Goal: Task Accomplishment & Management: Use online tool/utility

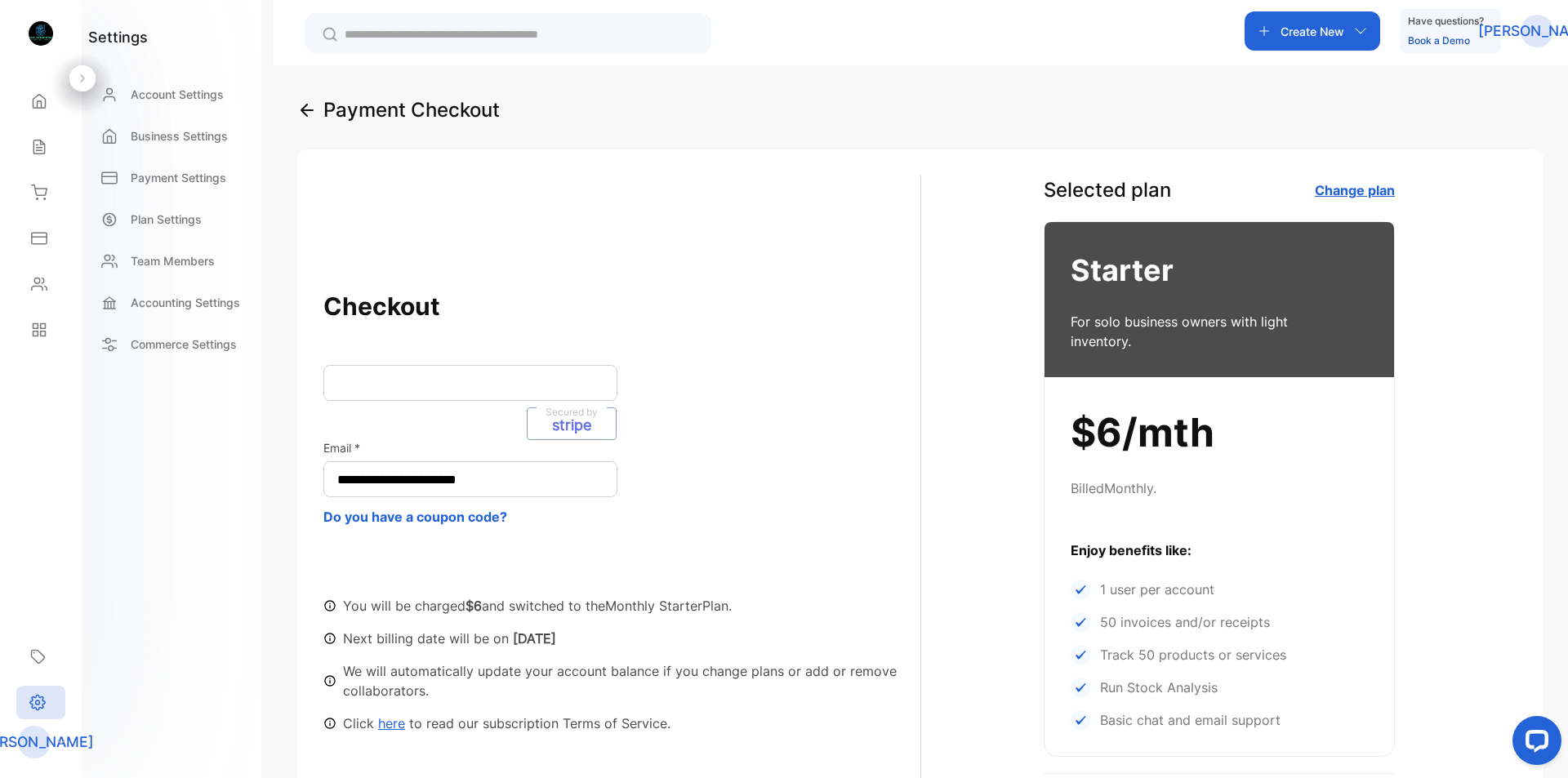
scroll to position [269, 0]
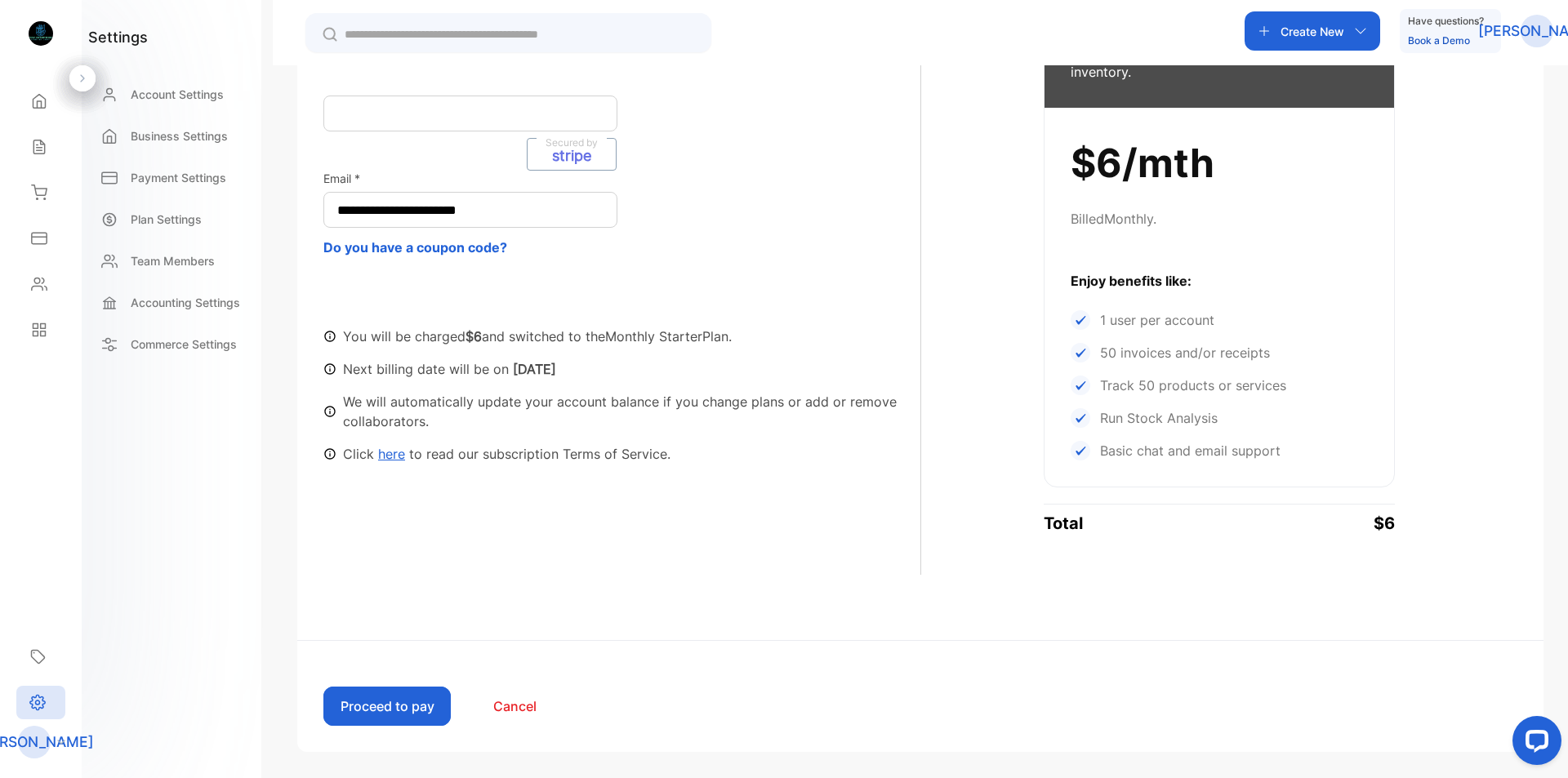
click at [385, 710] on button "Proceed to pay" at bounding box center [387, 706] width 127 height 39
click at [159, 97] on p "Account Settings" at bounding box center [177, 94] width 93 height 17
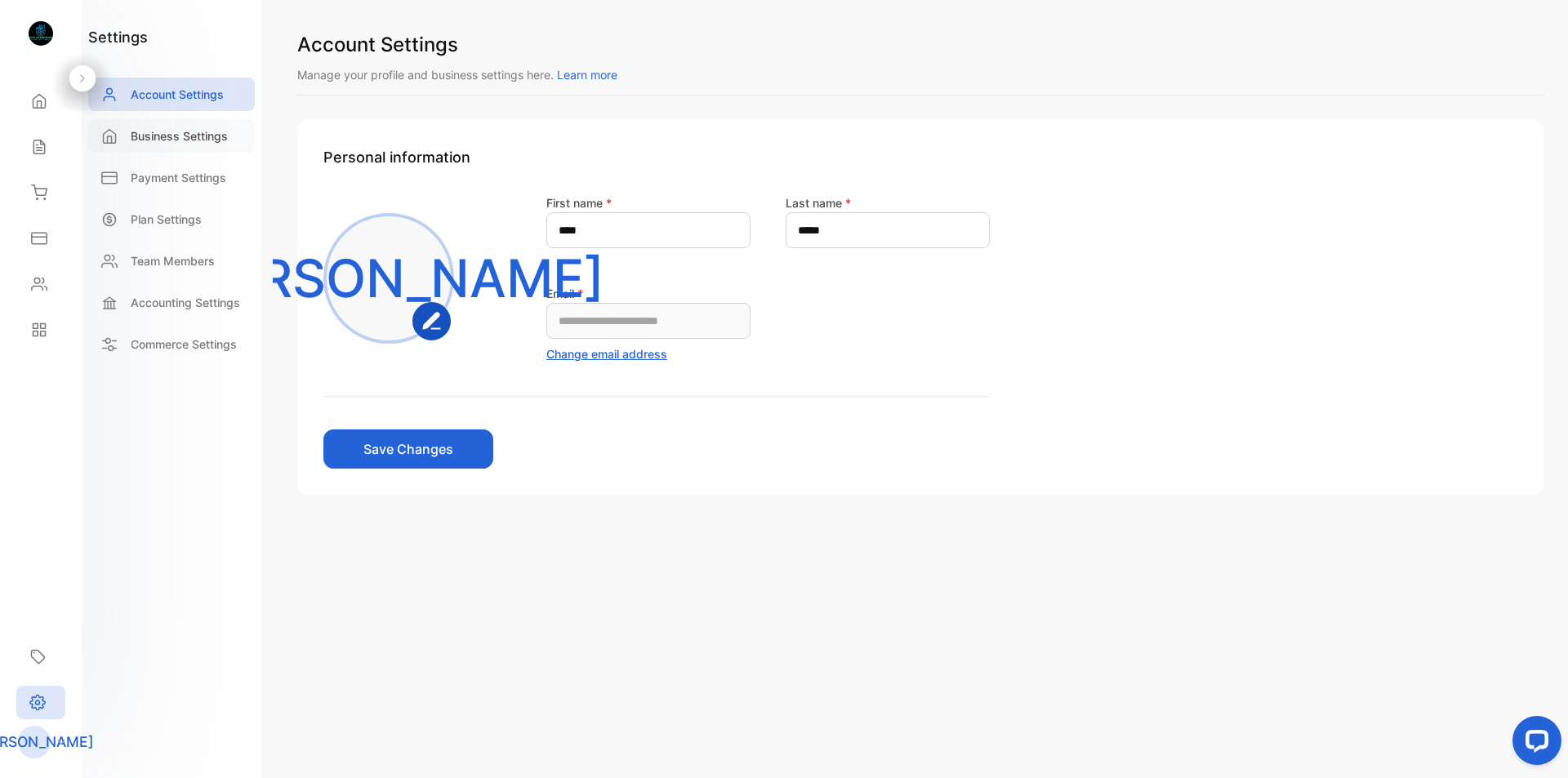
click at [136, 139] on p "Business Settings" at bounding box center [179, 136] width 97 height 17
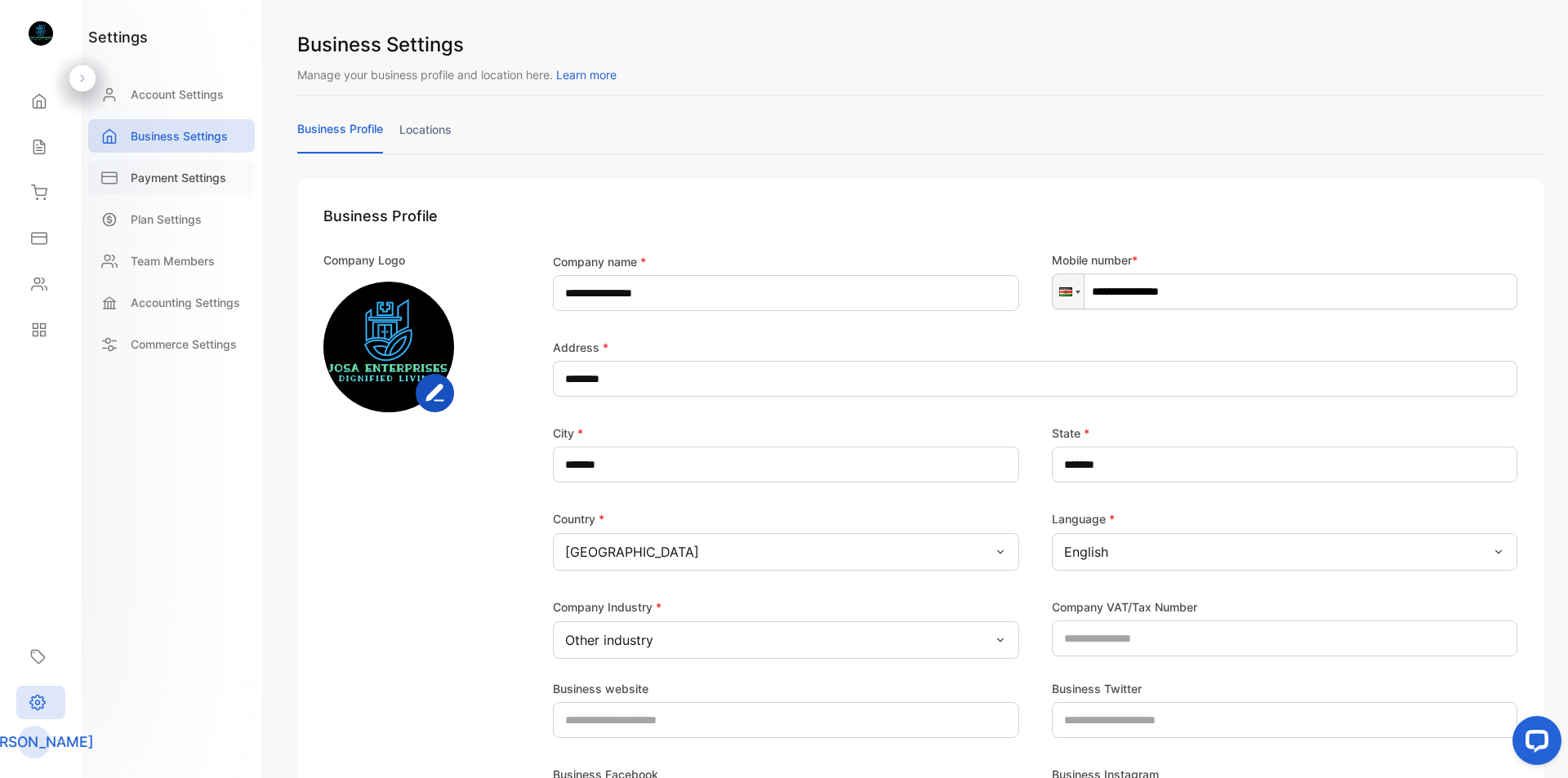
click at [147, 182] on p "Payment Settings" at bounding box center [179, 178] width 96 height 17
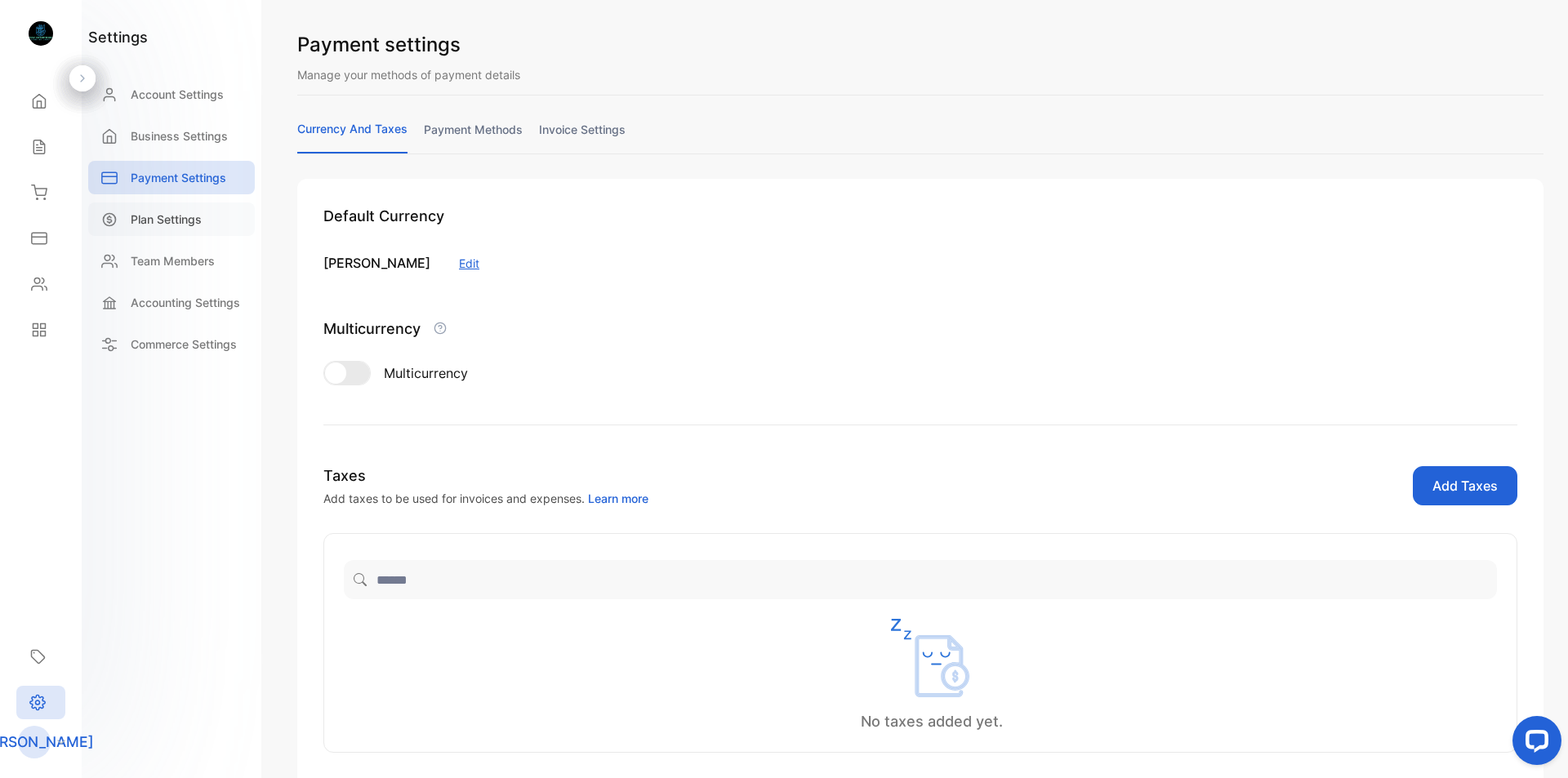
click at [152, 219] on p "Plan Settings" at bounding box center [166, 220] width 71 height 17
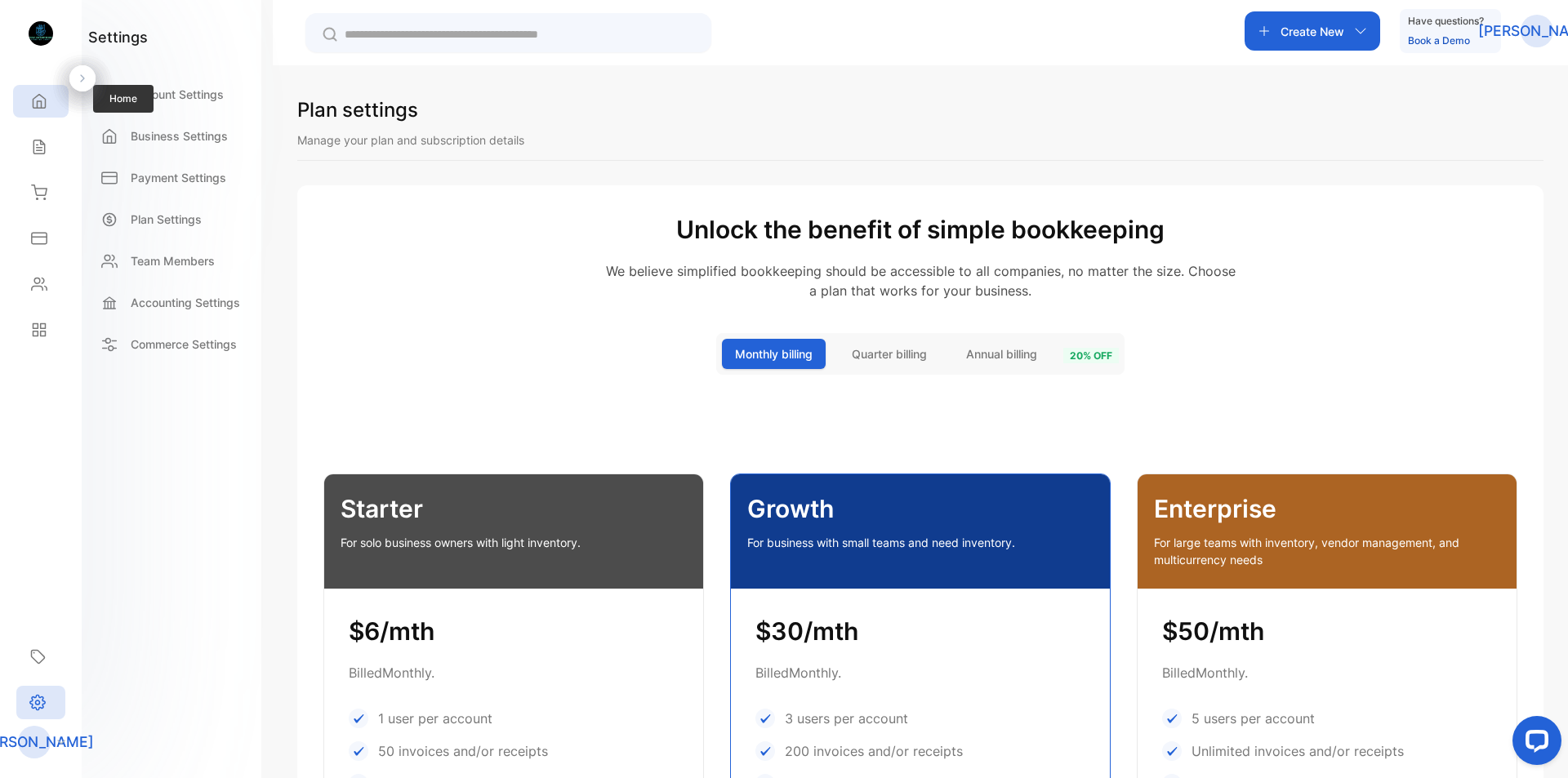
click at [33, 94] on icon at bounding box center [39, 101] width 17 height 17
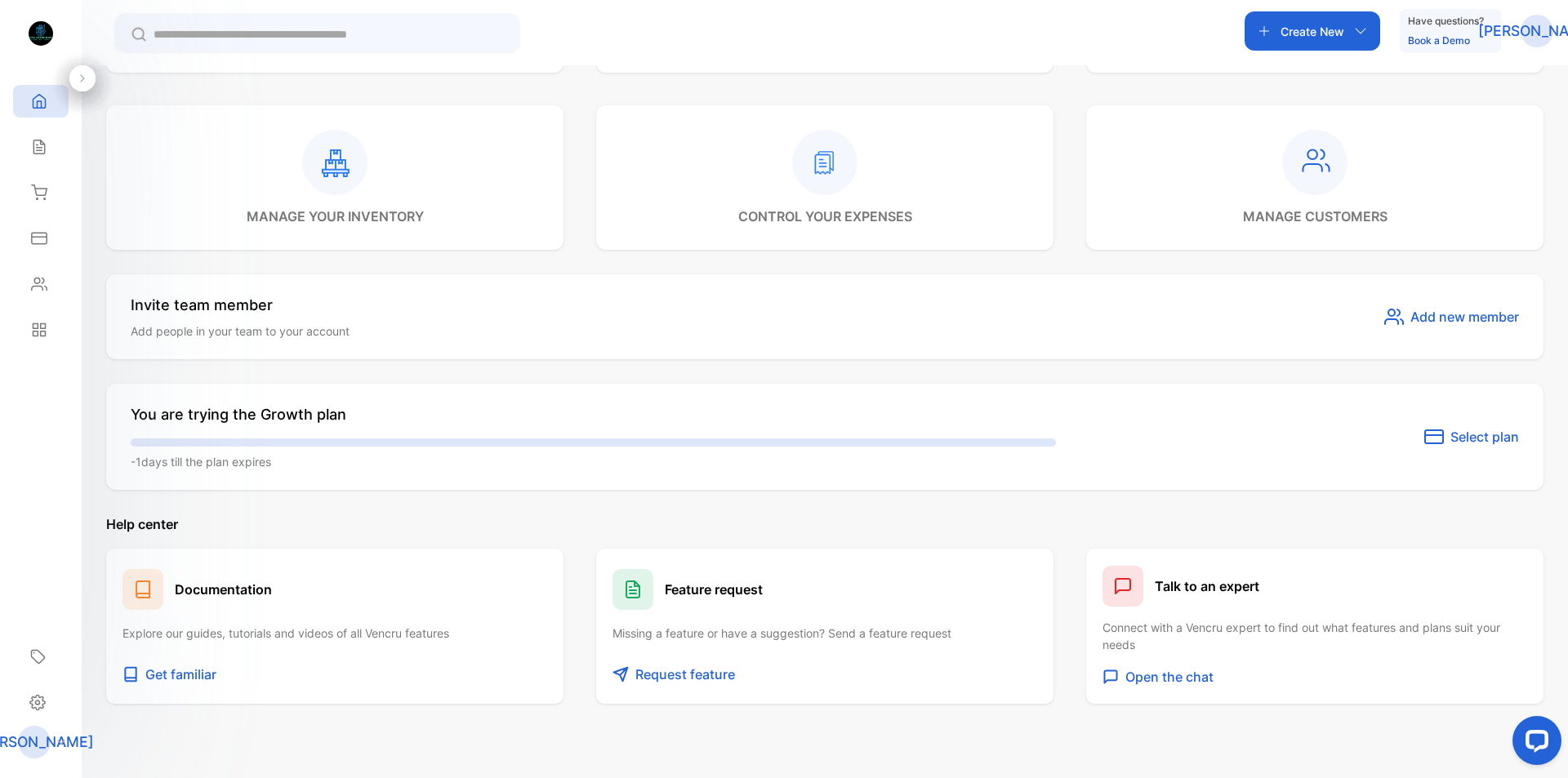
scroll to position [653, 0]
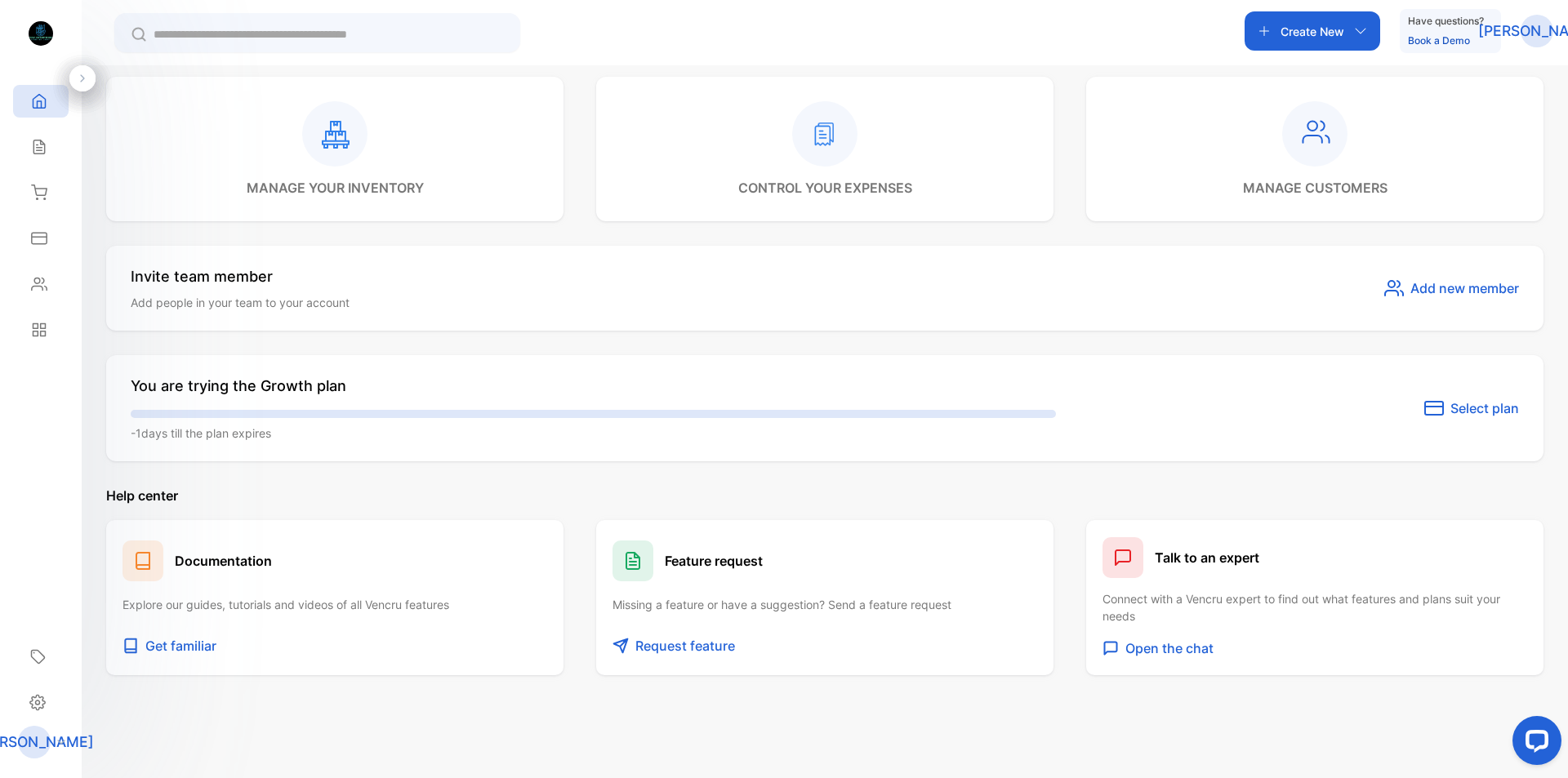
click at [1460, 410] on span "Select plan" at bounding box center [1484, 408] width 69 height 19
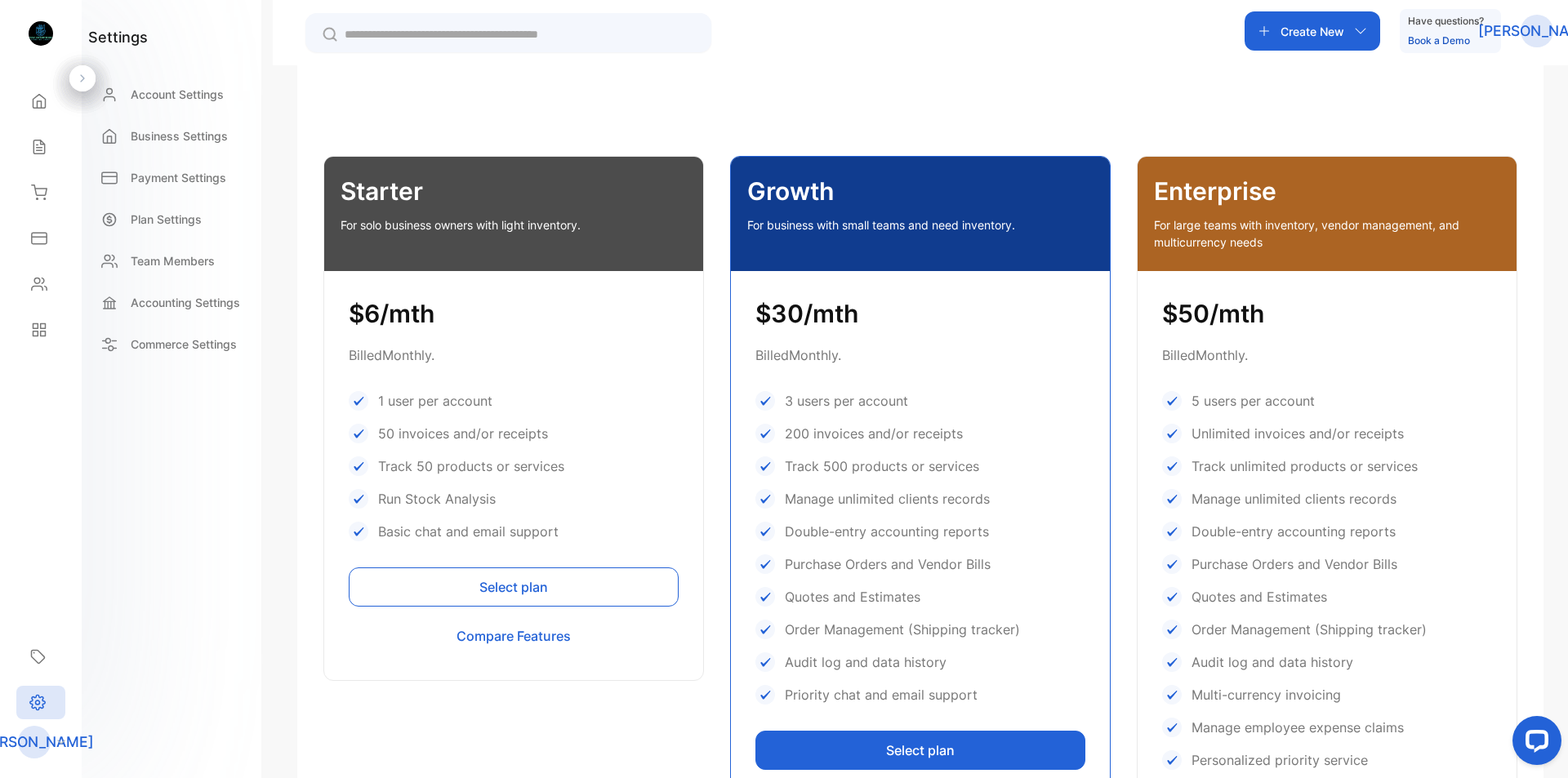
scroll to position [213, 0]
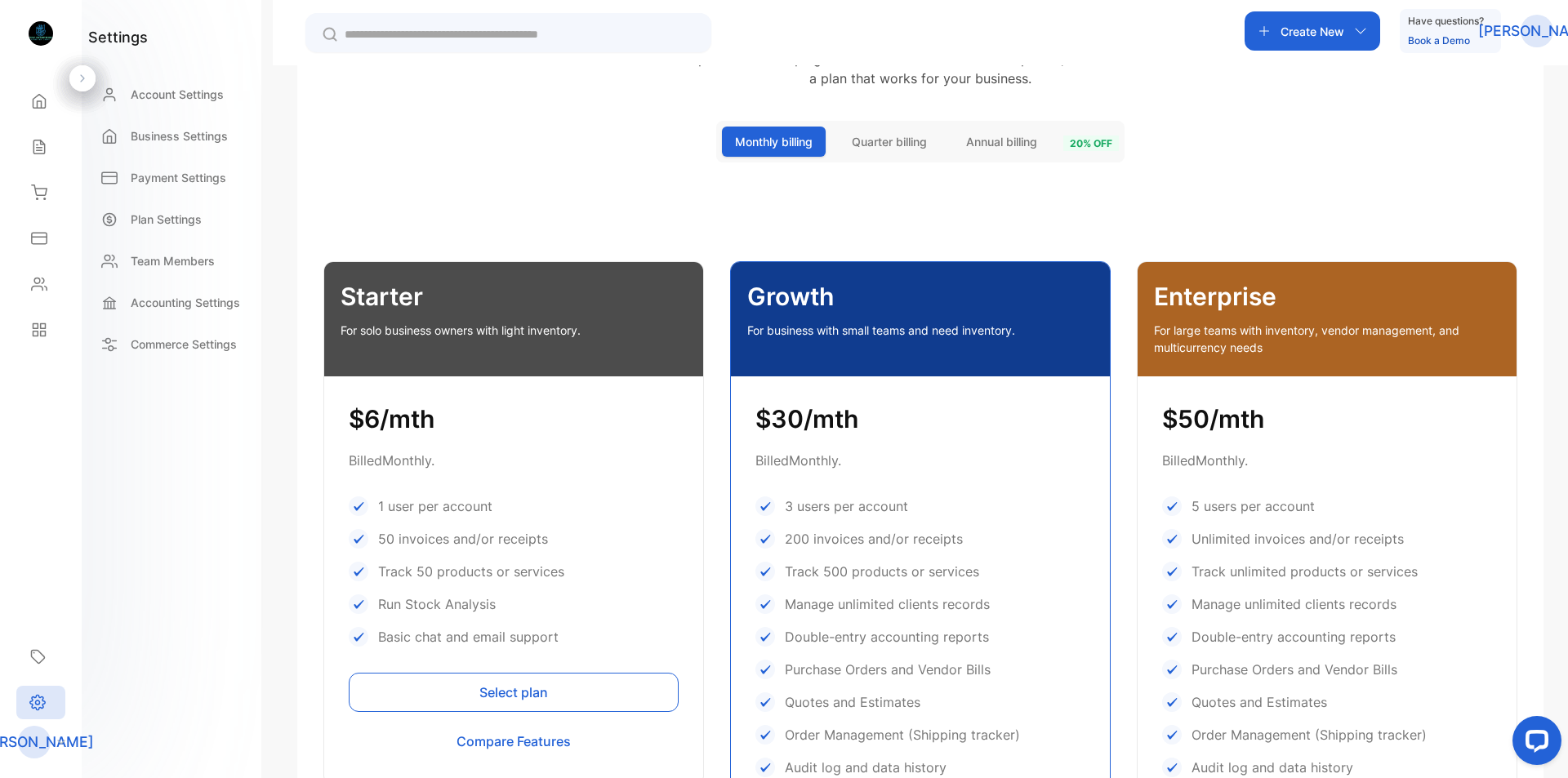
click at [518, 692] on button "Select plan" at bounding box center [513, 692] width 329 height 39
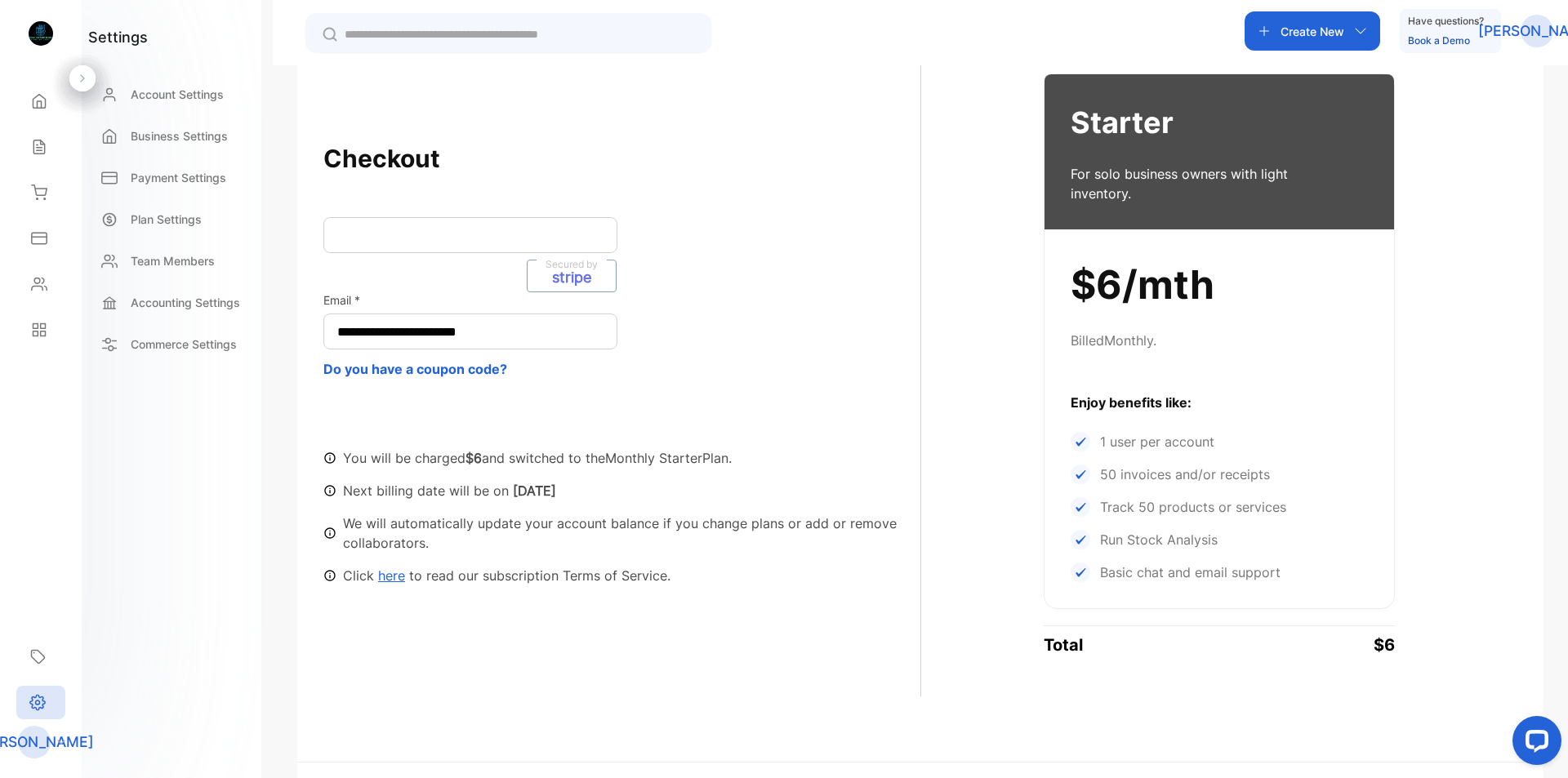
scroll to position [49, 0]
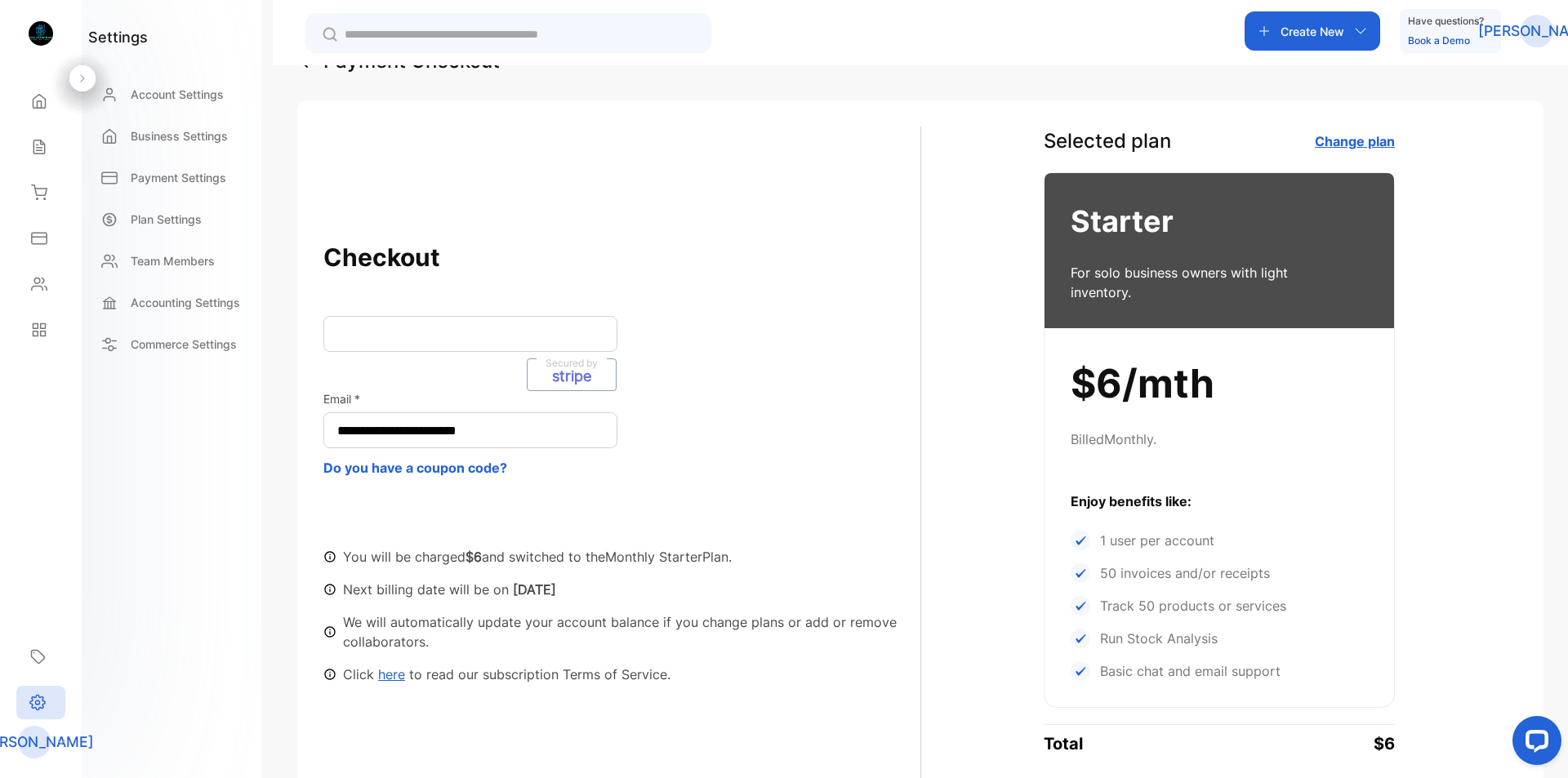
click at [1161, 274] on p "For solo business owners with light inventory." at bounding box center [1204, 282] width 267 height 39
click at [1110, 231] on h3 "Starter" at bounding box center [1218, 221] width 297 height 44
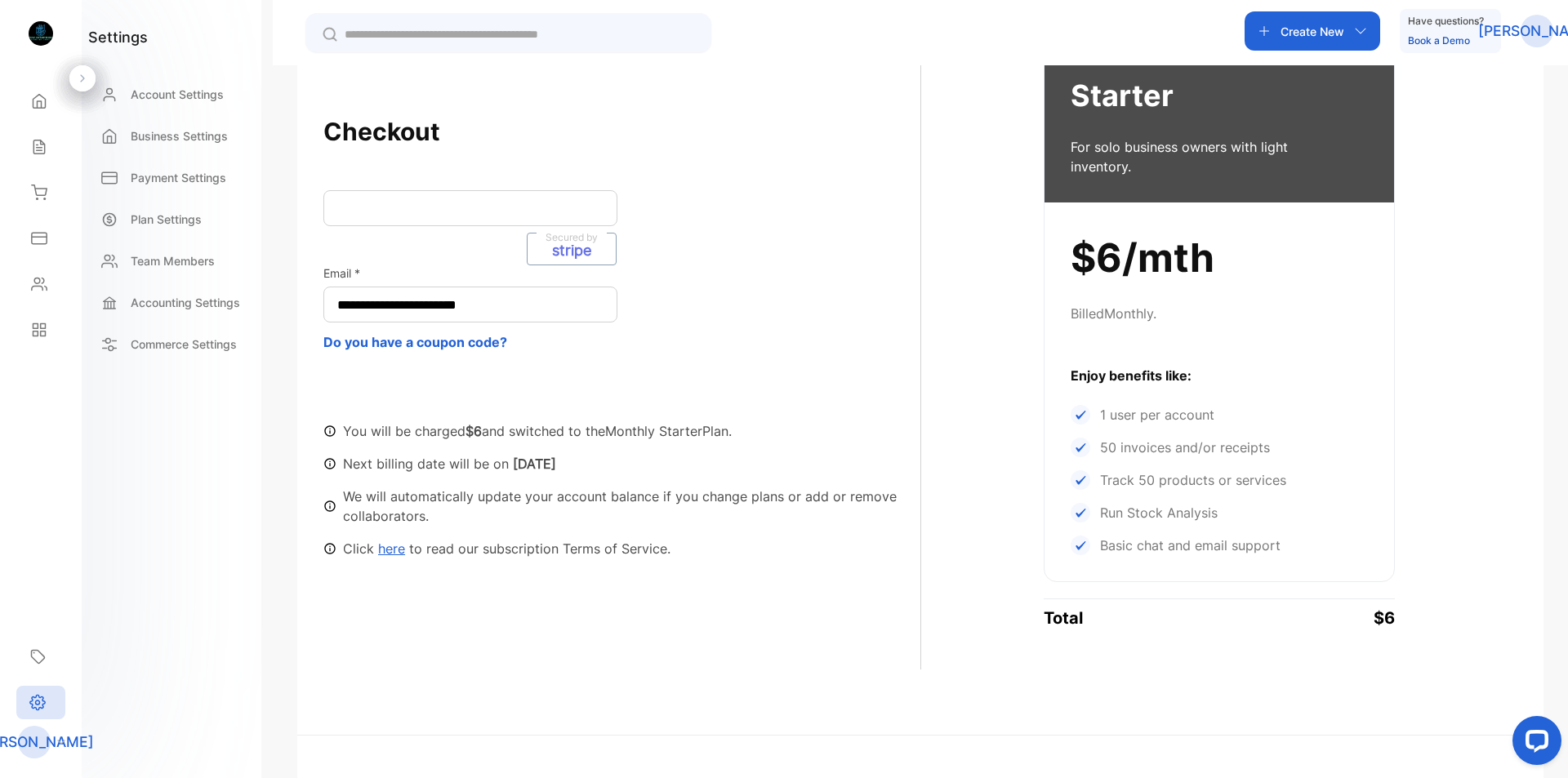
scroll to position [269, 0]
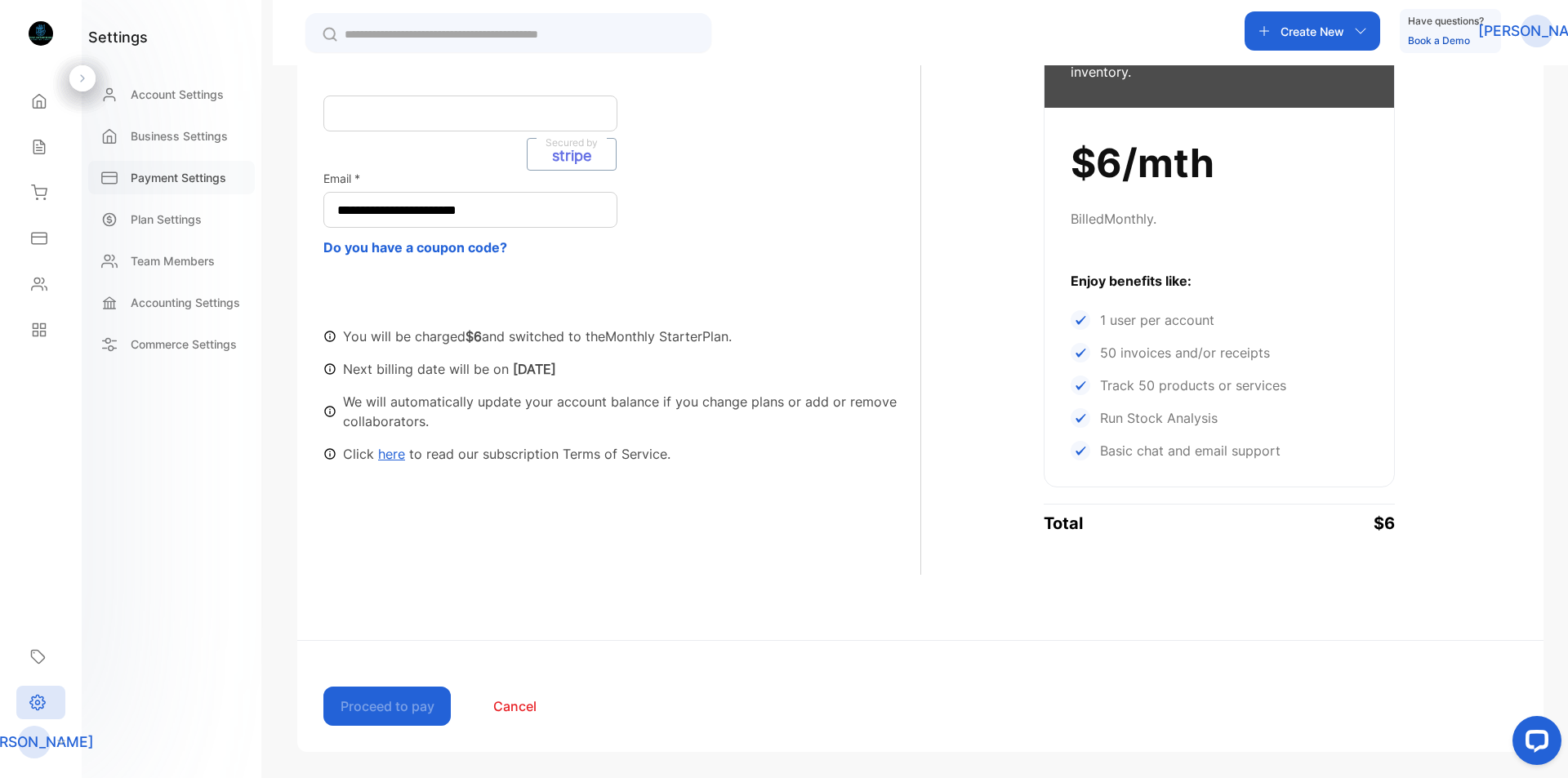
click at [159, 178] on p "Payment Settings" at bounding box center [179, 178] width 96 height 17
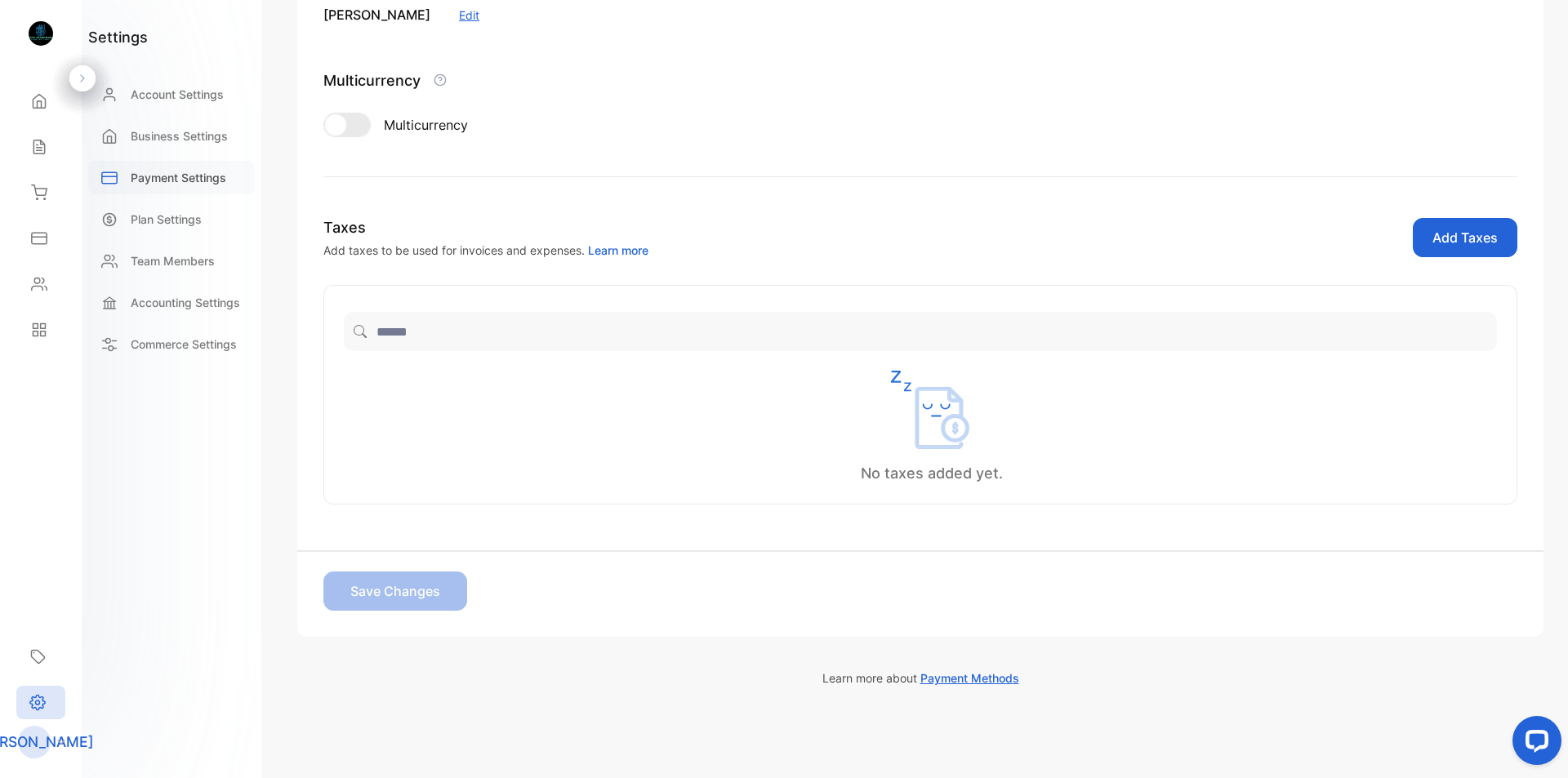
scroll to position [248, 0]
click at [34, 97] on icon at bounding box center [39, 101] width 17 height 17
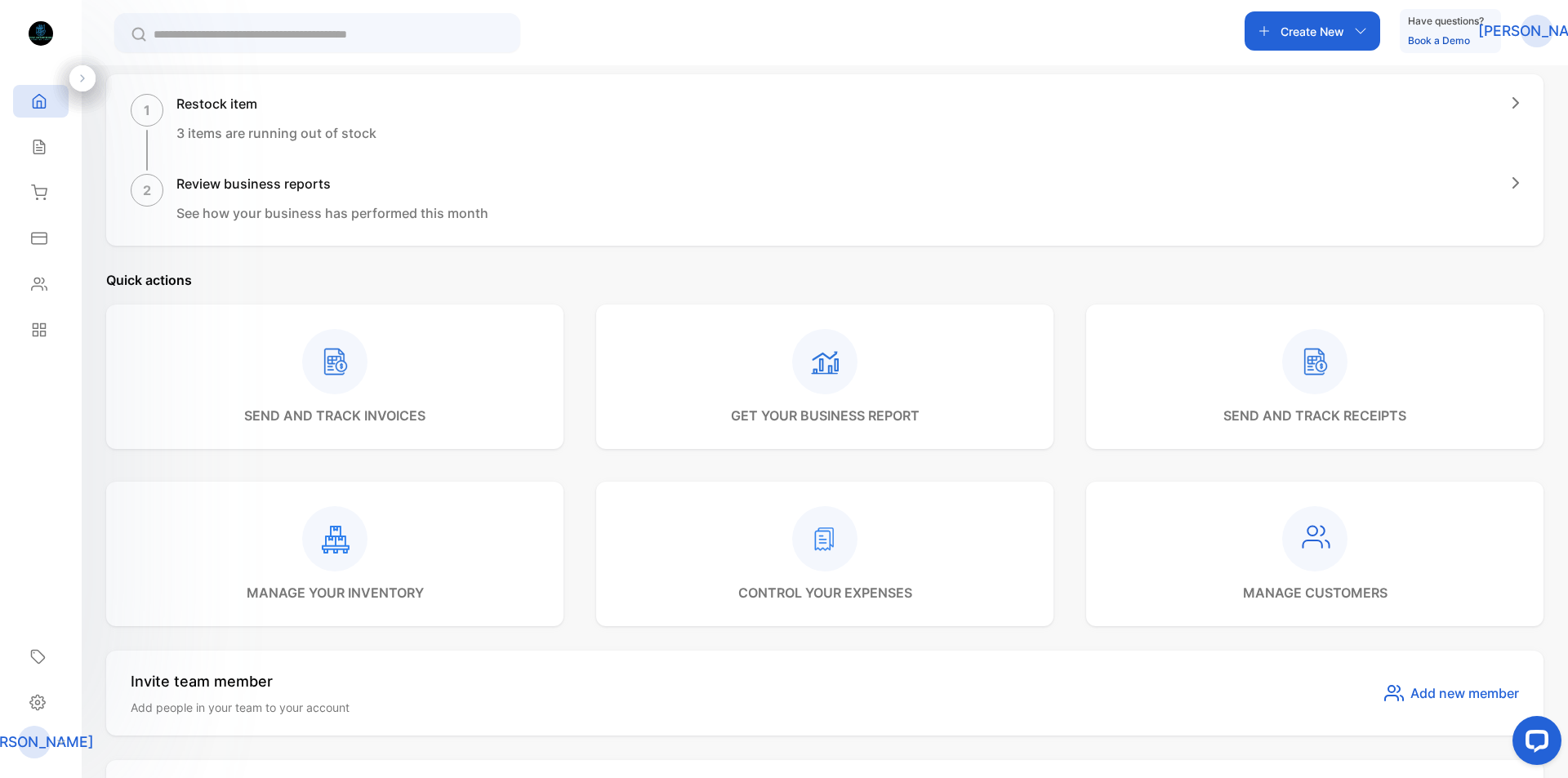
click at [1362, 30] on icon "button" at bounding box center [1360, 30] width 10 height 6
click at [1339, 117] on div "Receipt" at bounding box center [1339, 115] width 188 height 43
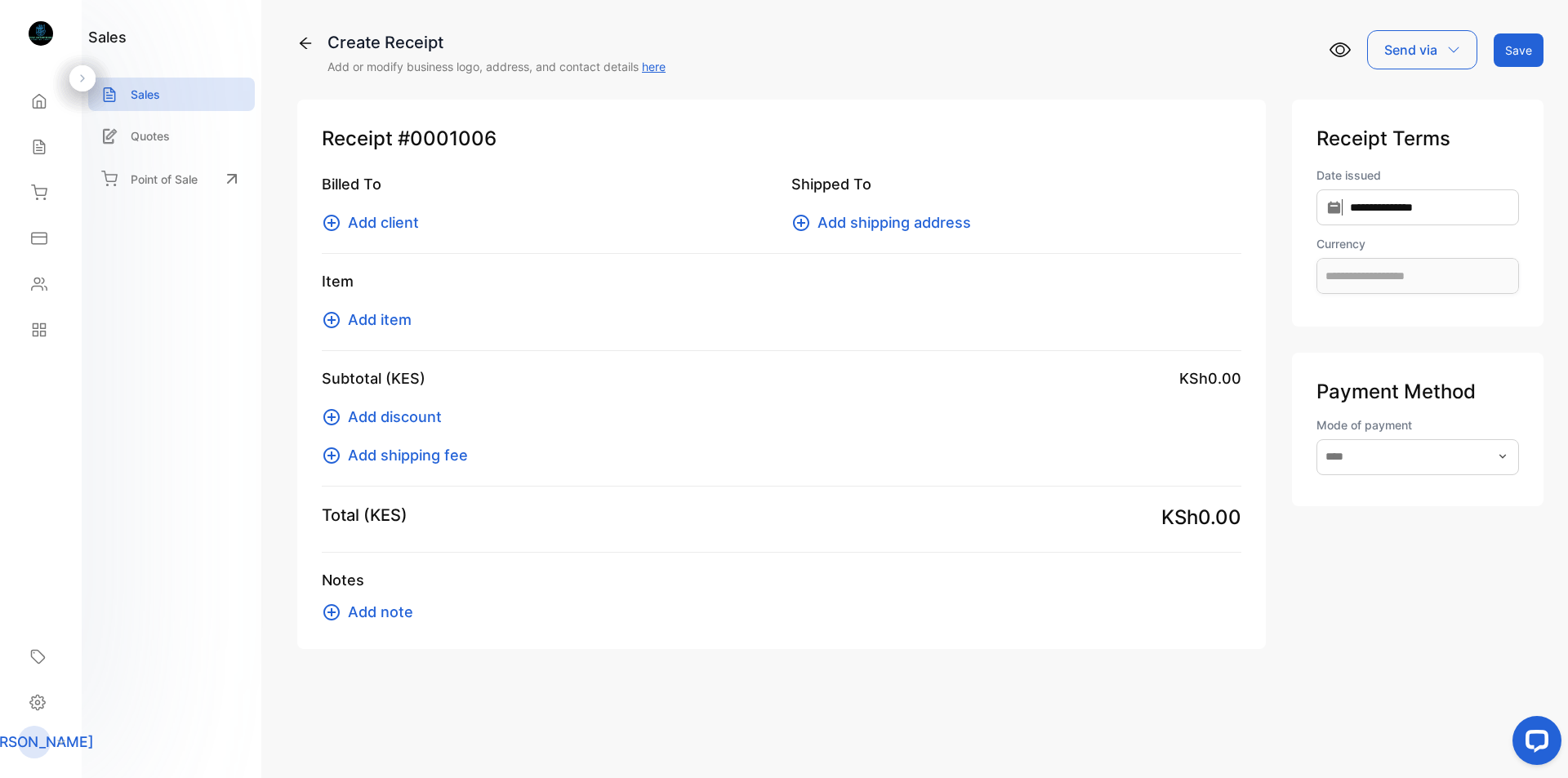
type input "**********"
click at [369, 224] on span "Add client" at bounding box center [383, 222] width 71 height 22
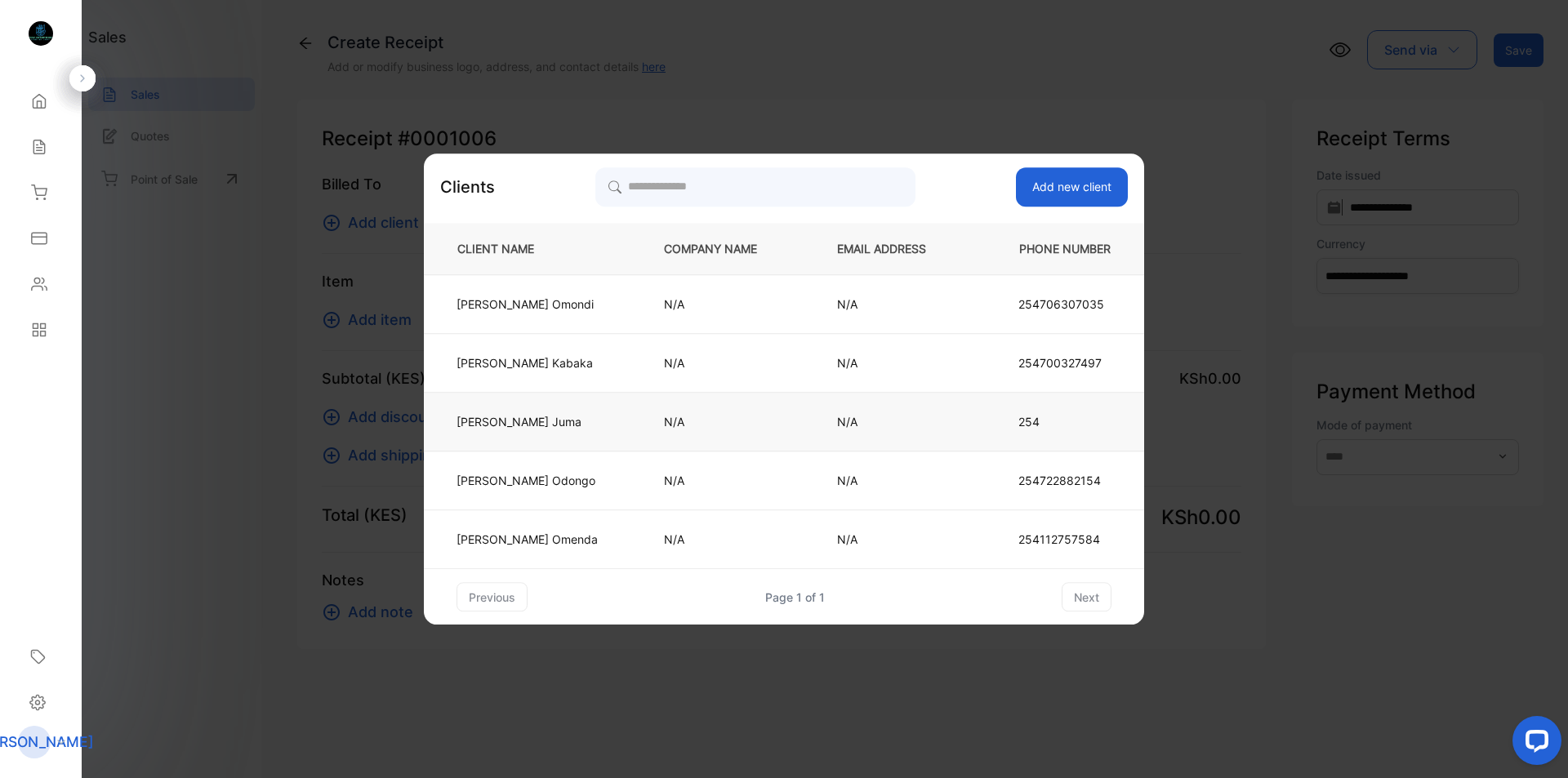
click at [572, 428] on p "[PERSON_NAME]" at bounding box center [527, 422] width 141 height 17
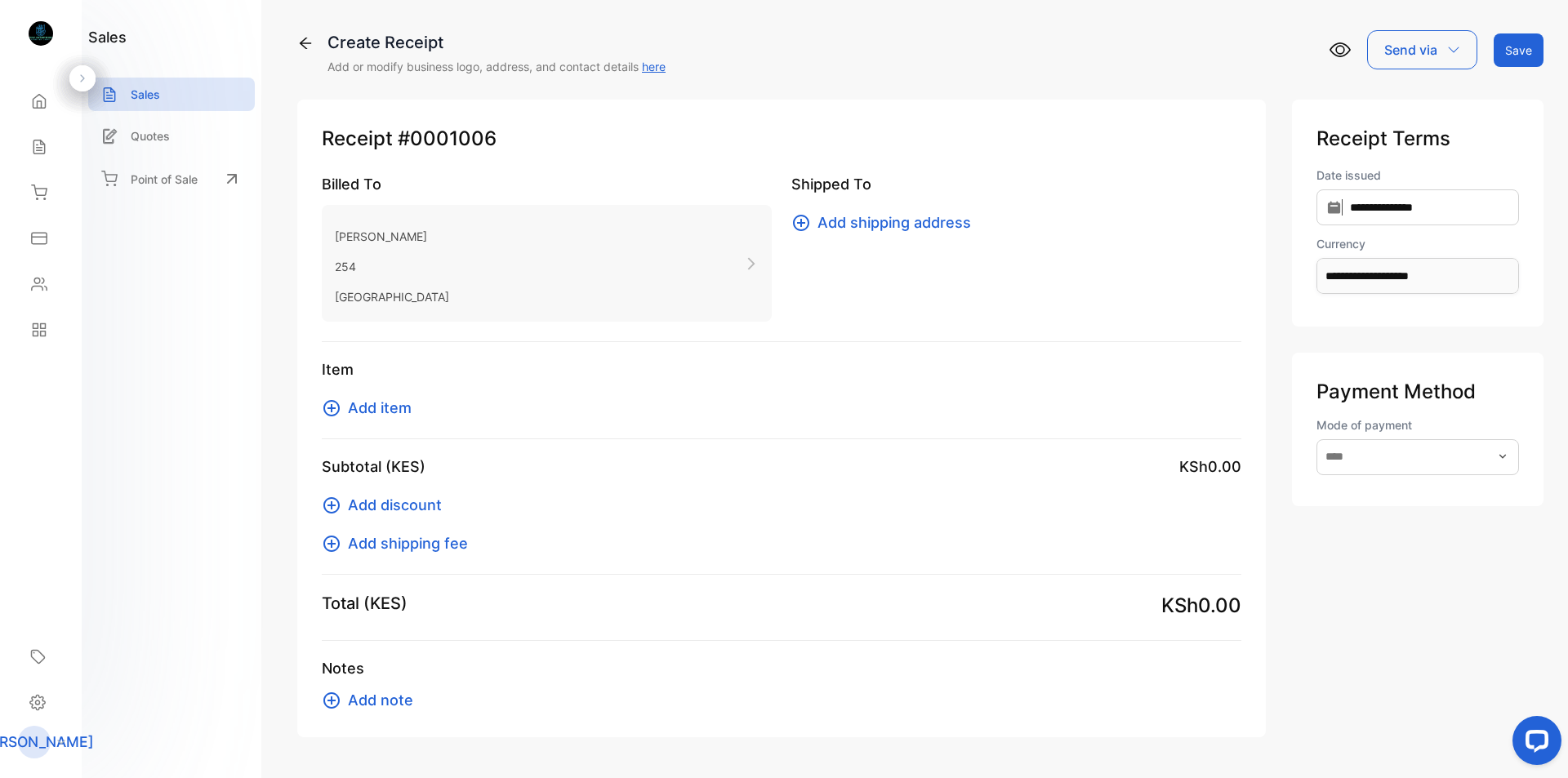
click at [356, 407] on span "Add item" at bounding box center [379, 407] width 64 height 22
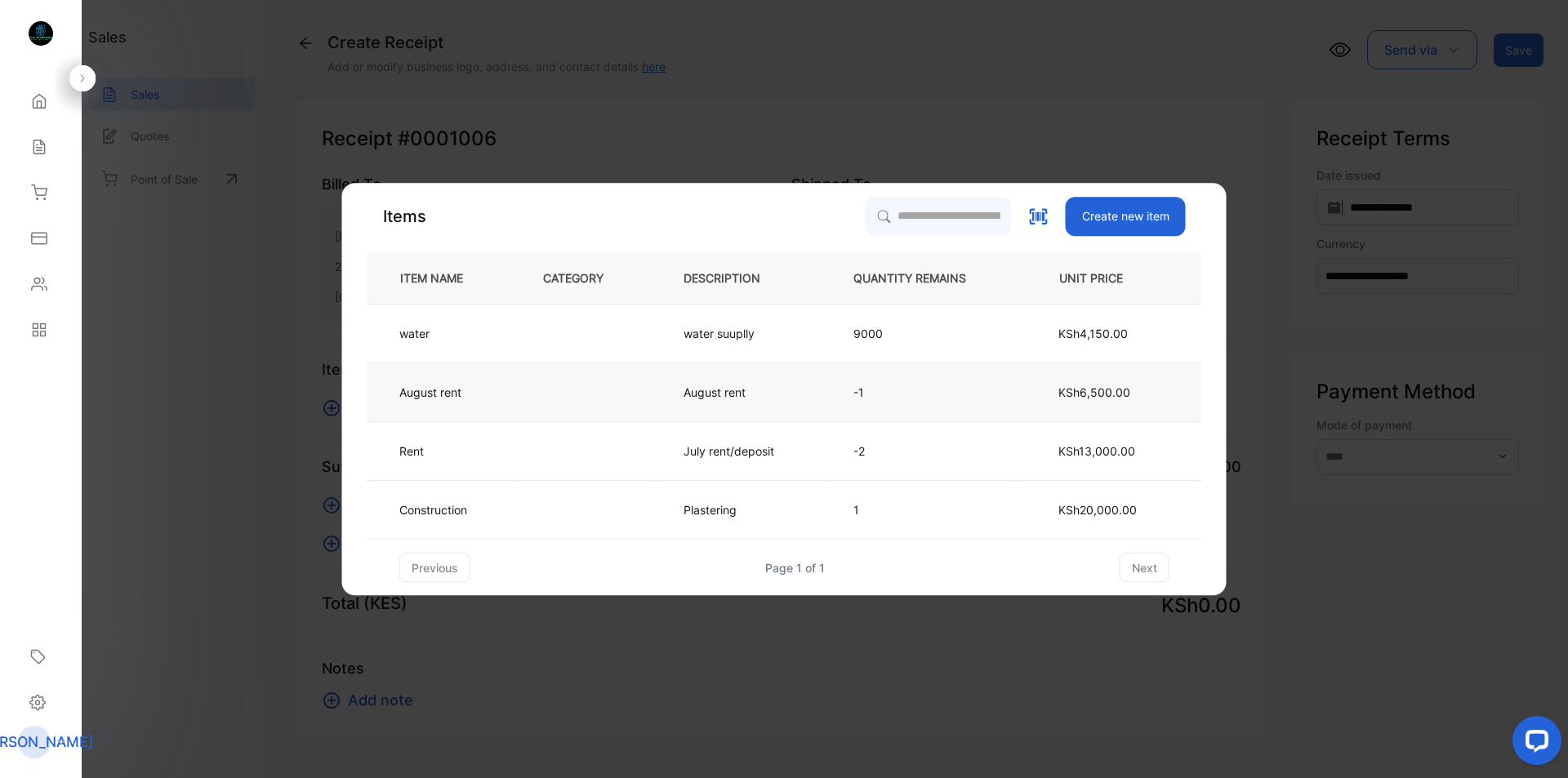
click at [493, 408] on td "August rent" at bounding box center [441, 392] width 149 height 58
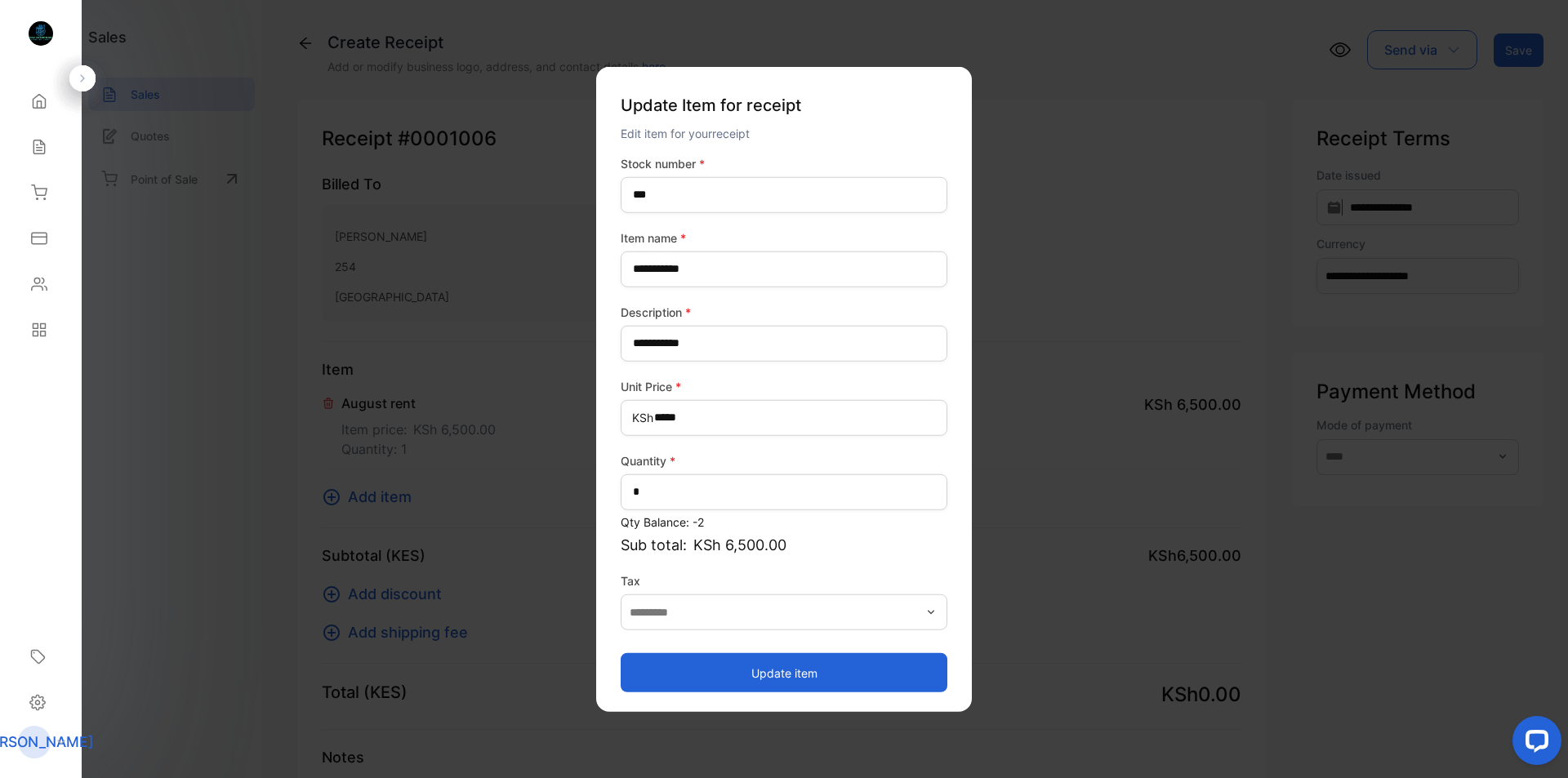
click at [784, 673] on button "Update item" at bounding box center [784, 672] width 327 height 39
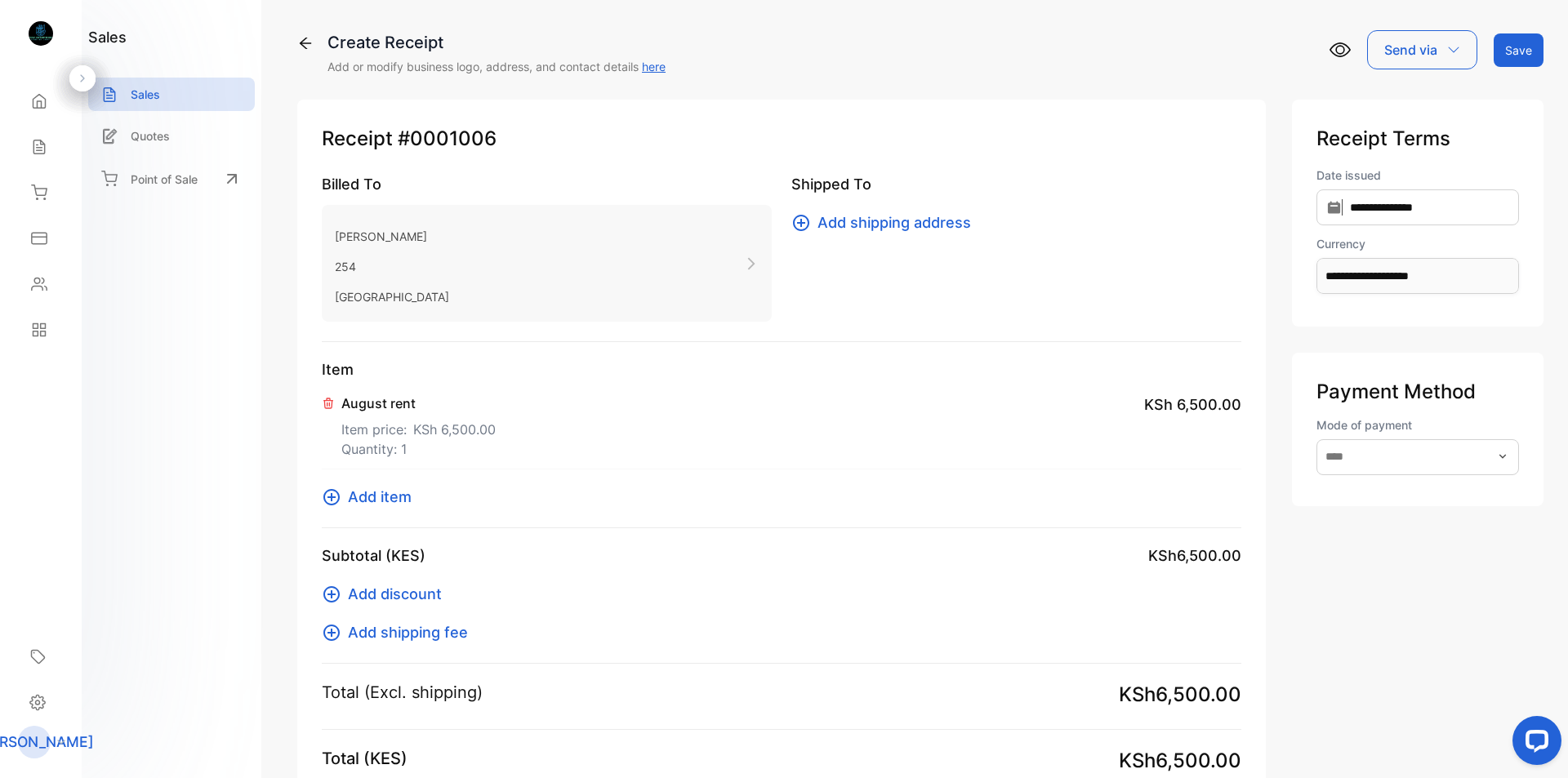
click at [331, 497] on icon at bounding box center [331, 497] width 17 height 17
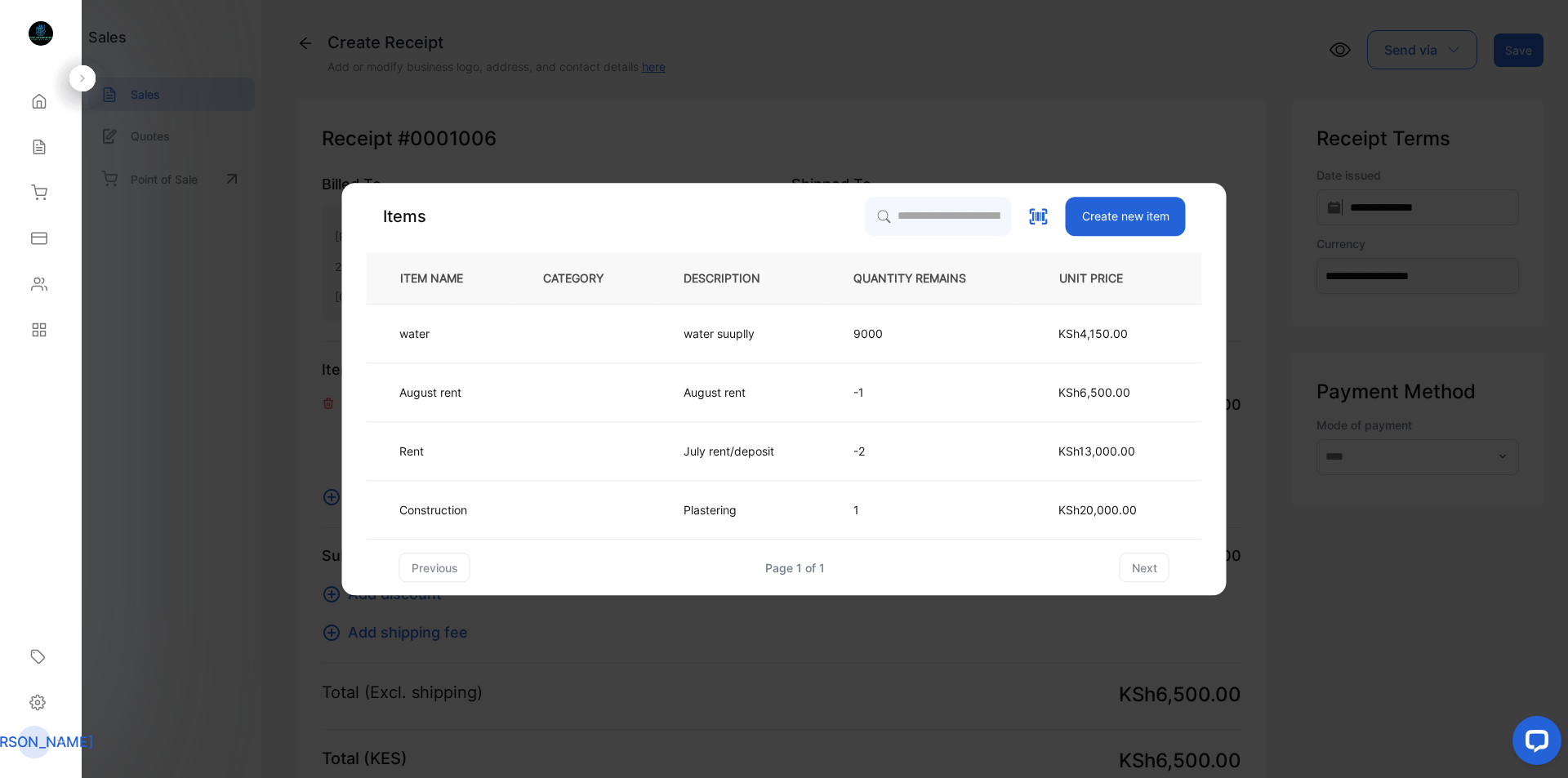
click at [1122, 220] on button "Create new item" at bounding box center [1125, 216] width 120 height 39
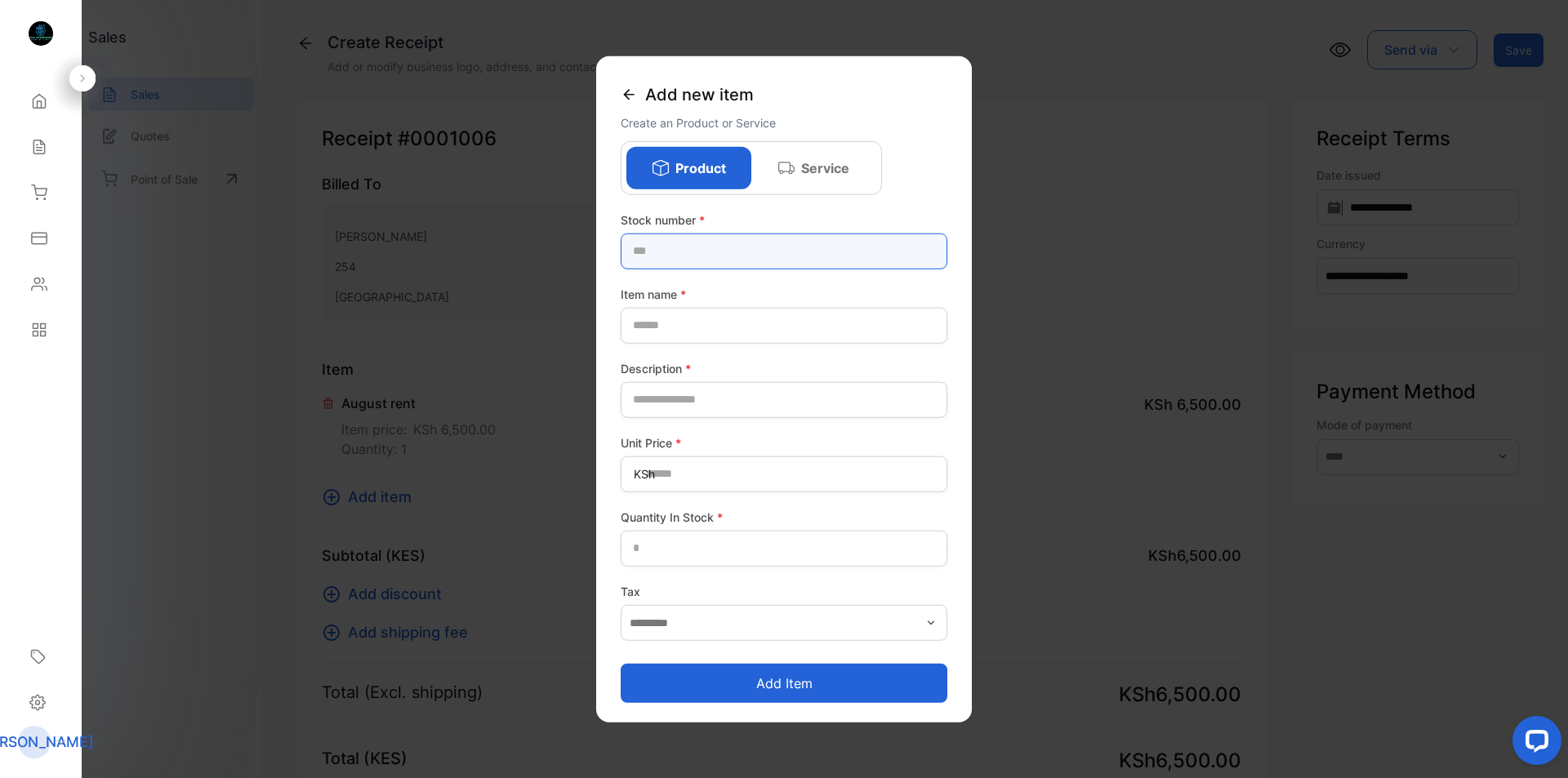
click at [659, 253] on number-inputstocknumber "text" at bounding box center [784, 250] width 327 height 36
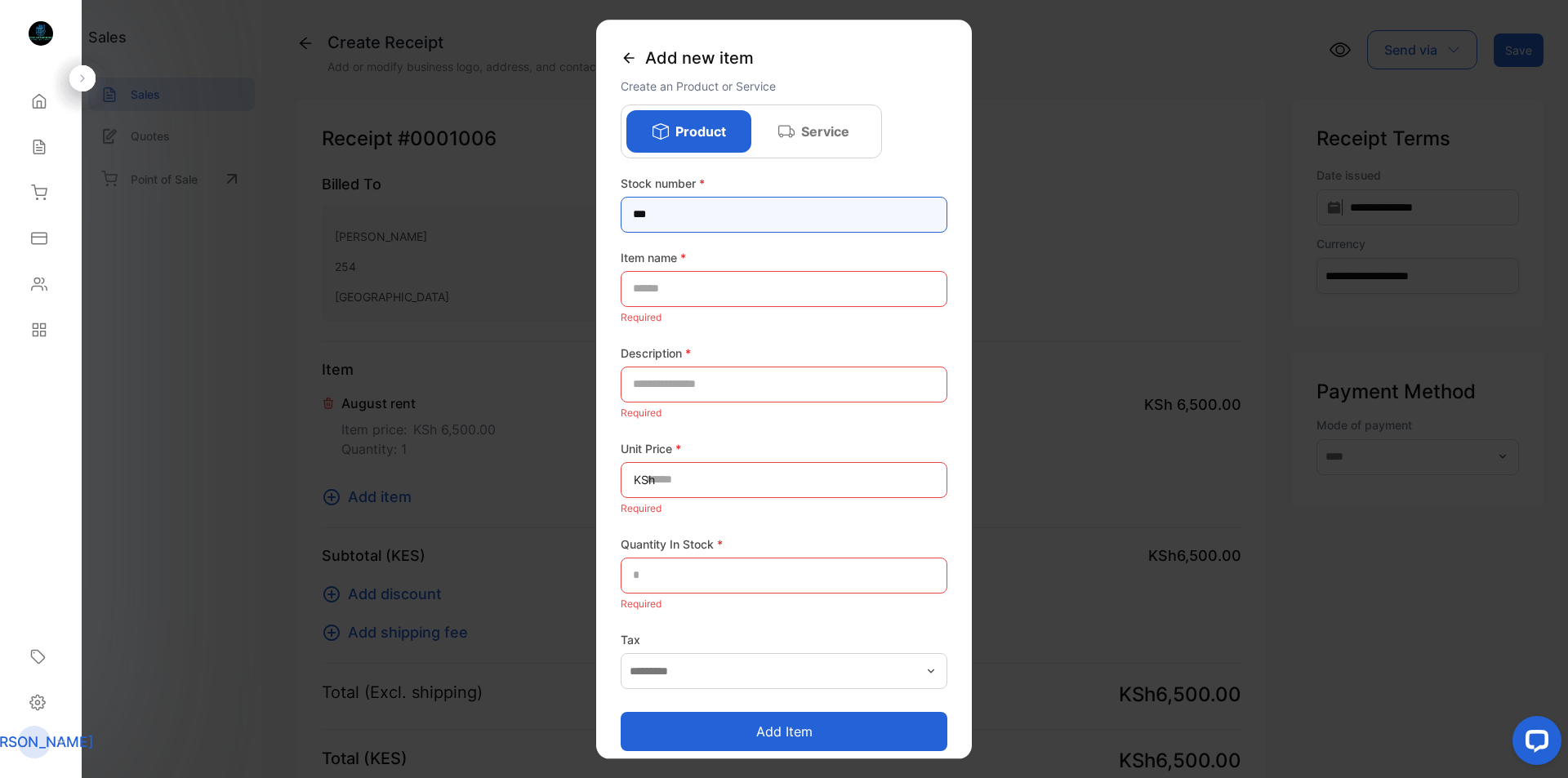
type number-inputstocknumber "***"
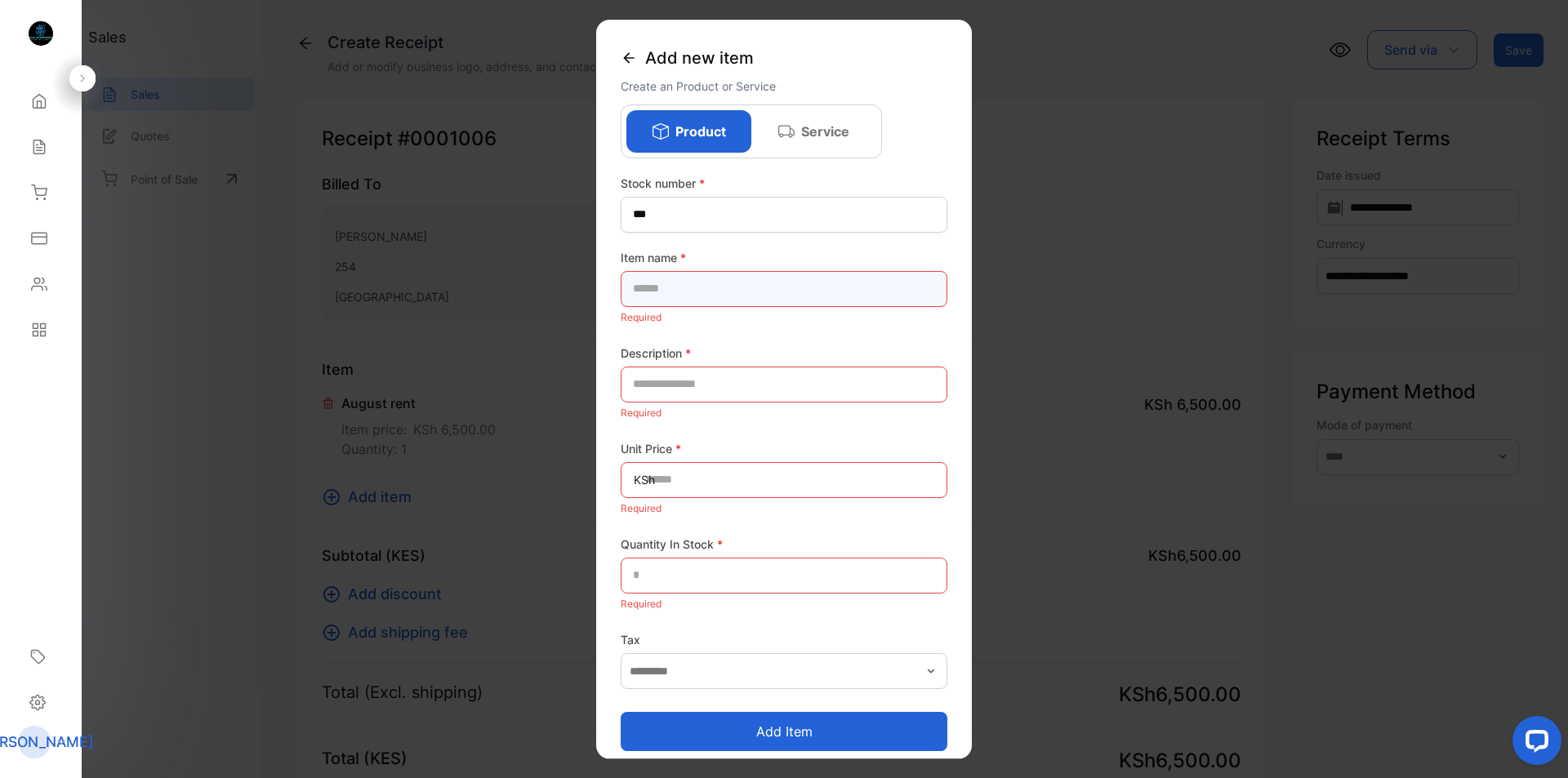
click at [655, 295] on name-inputproductname "text" at bounding box center [784, 288] width 327 height 36
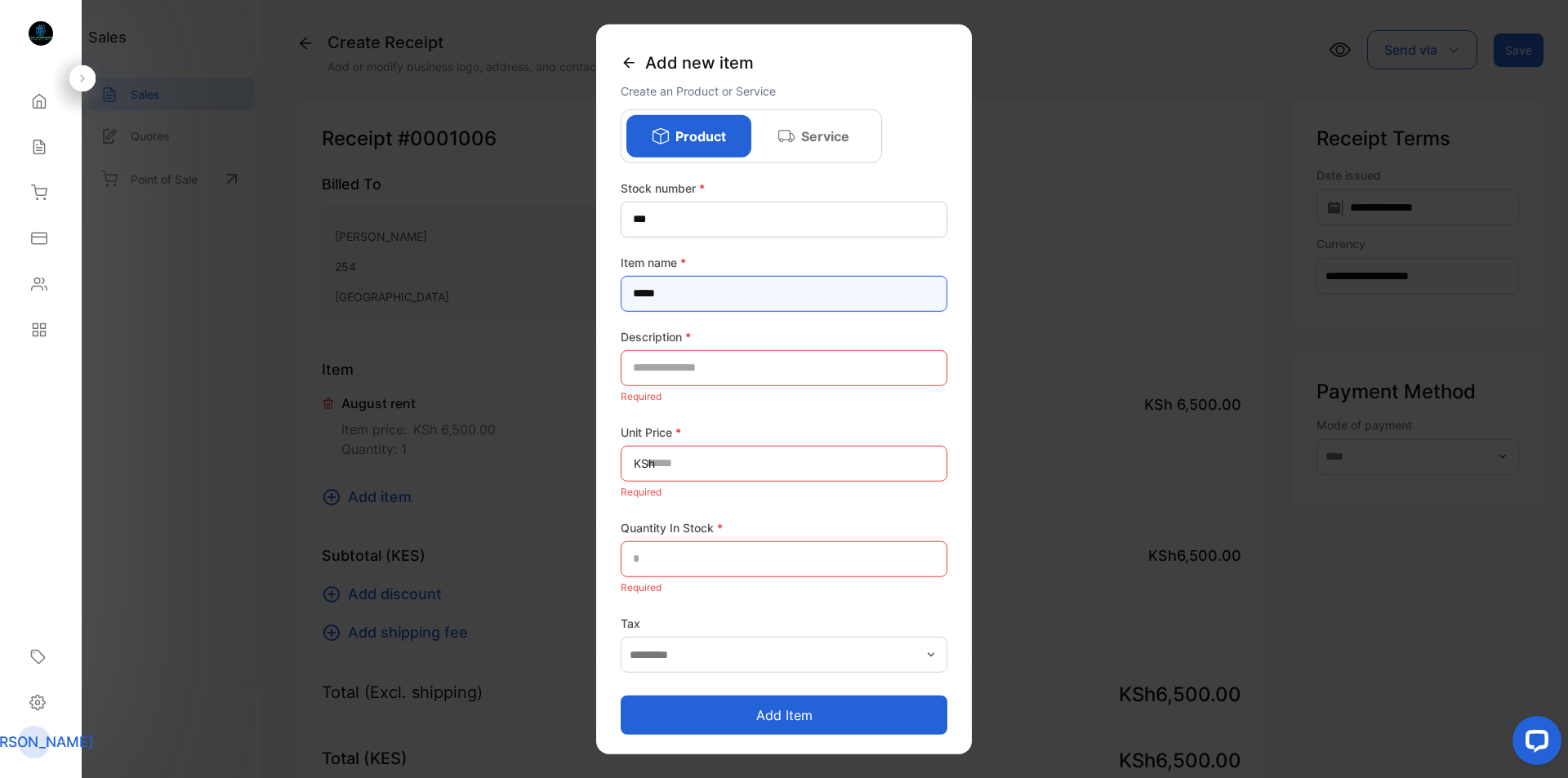
type name-inputproductname "*****"
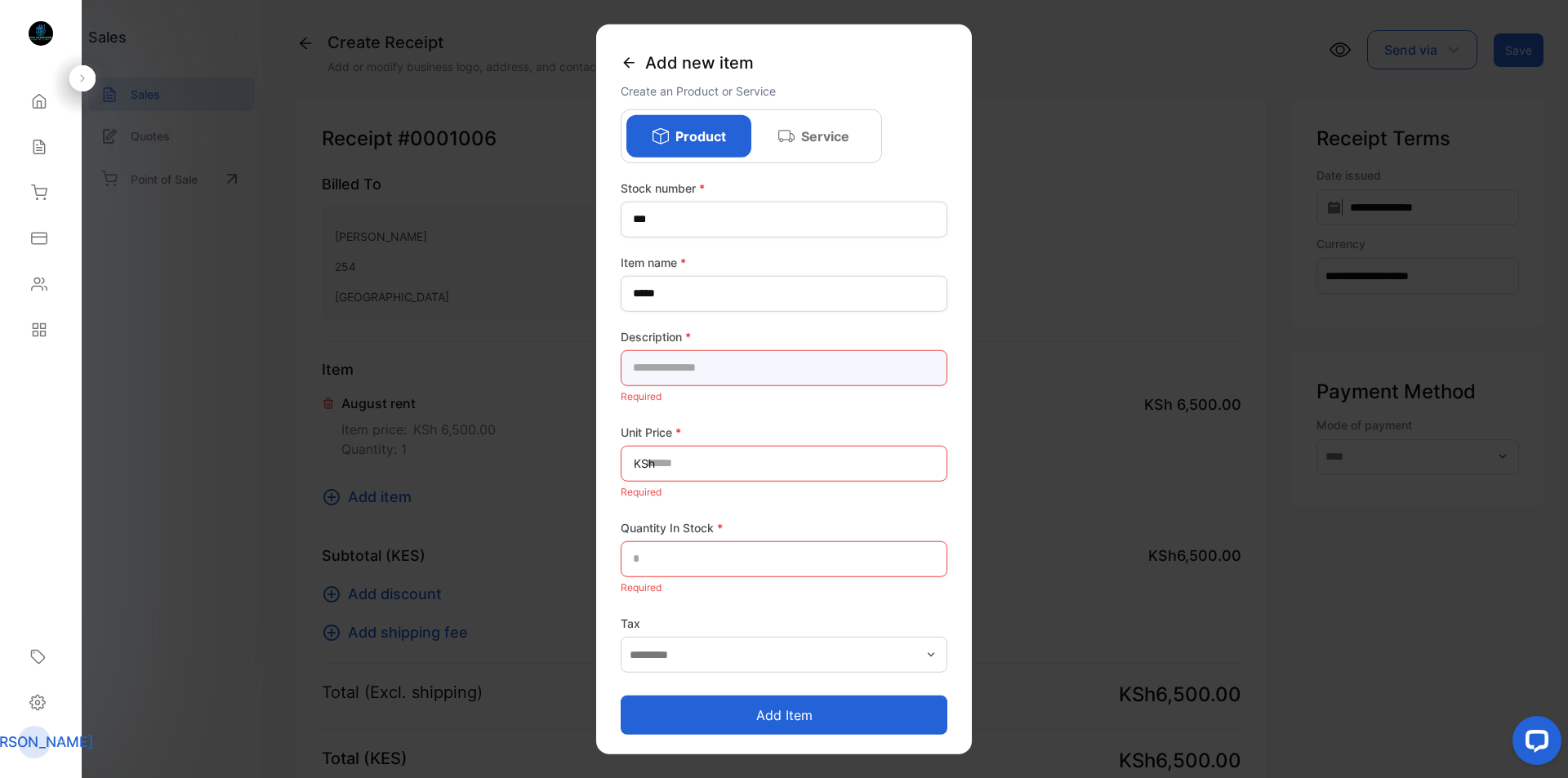
click at [659, 375] on input "text" at bounding box center [784, 367] width 327 height 36
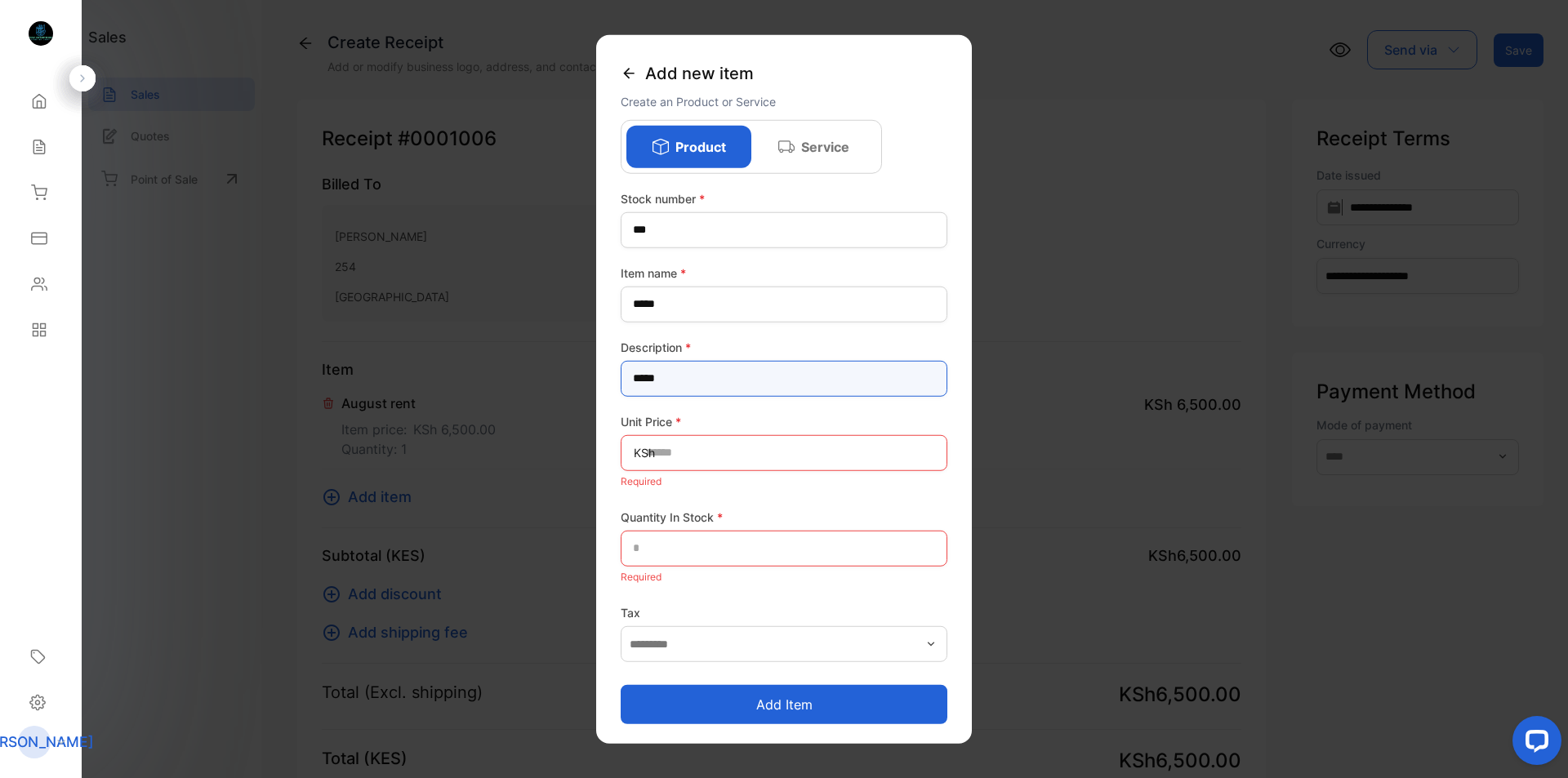
type input "*****"
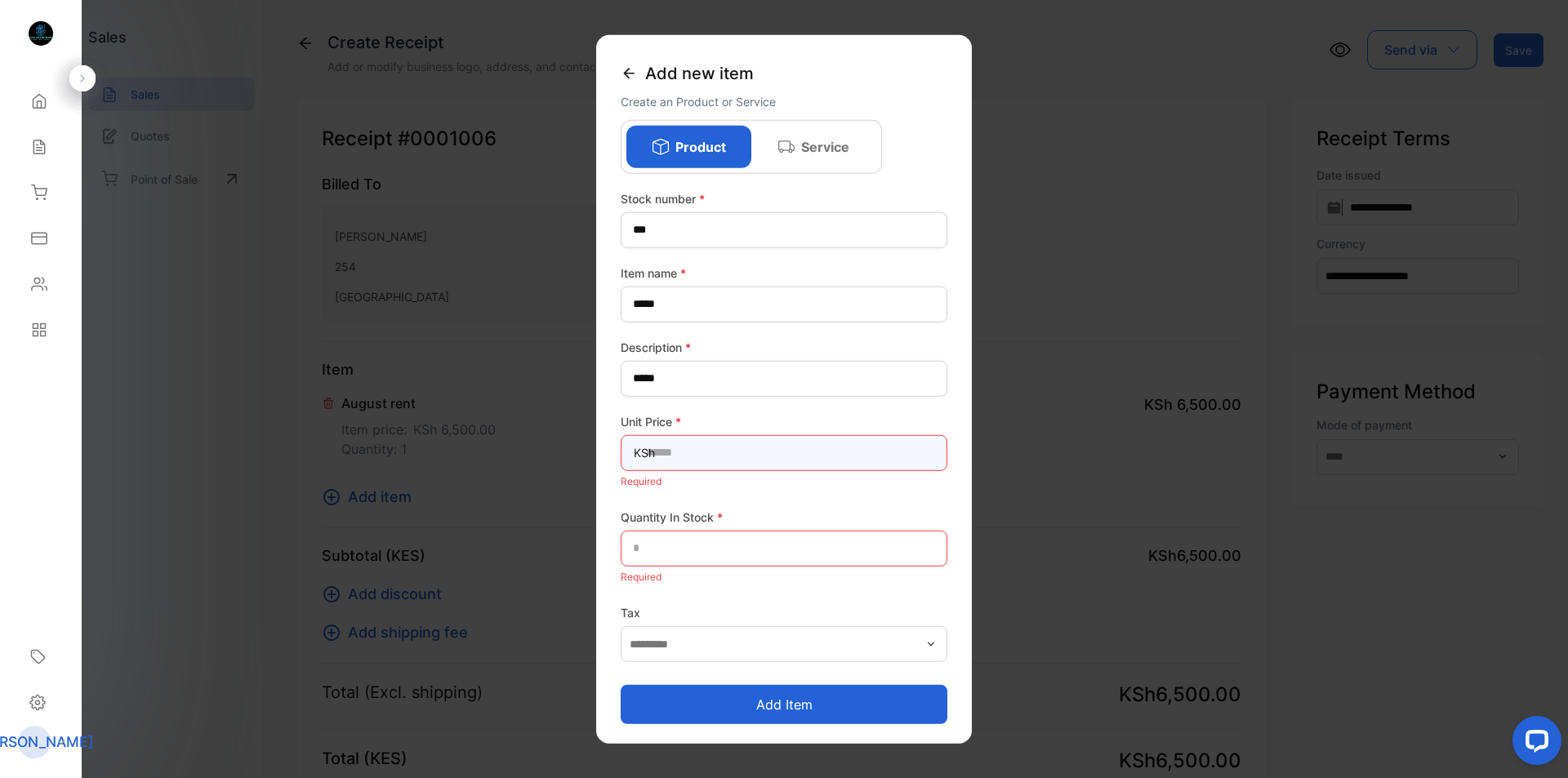
click at [662, 456] on Price-inputunitprice "text" at bounding box center [784, 451] width 327 height 36
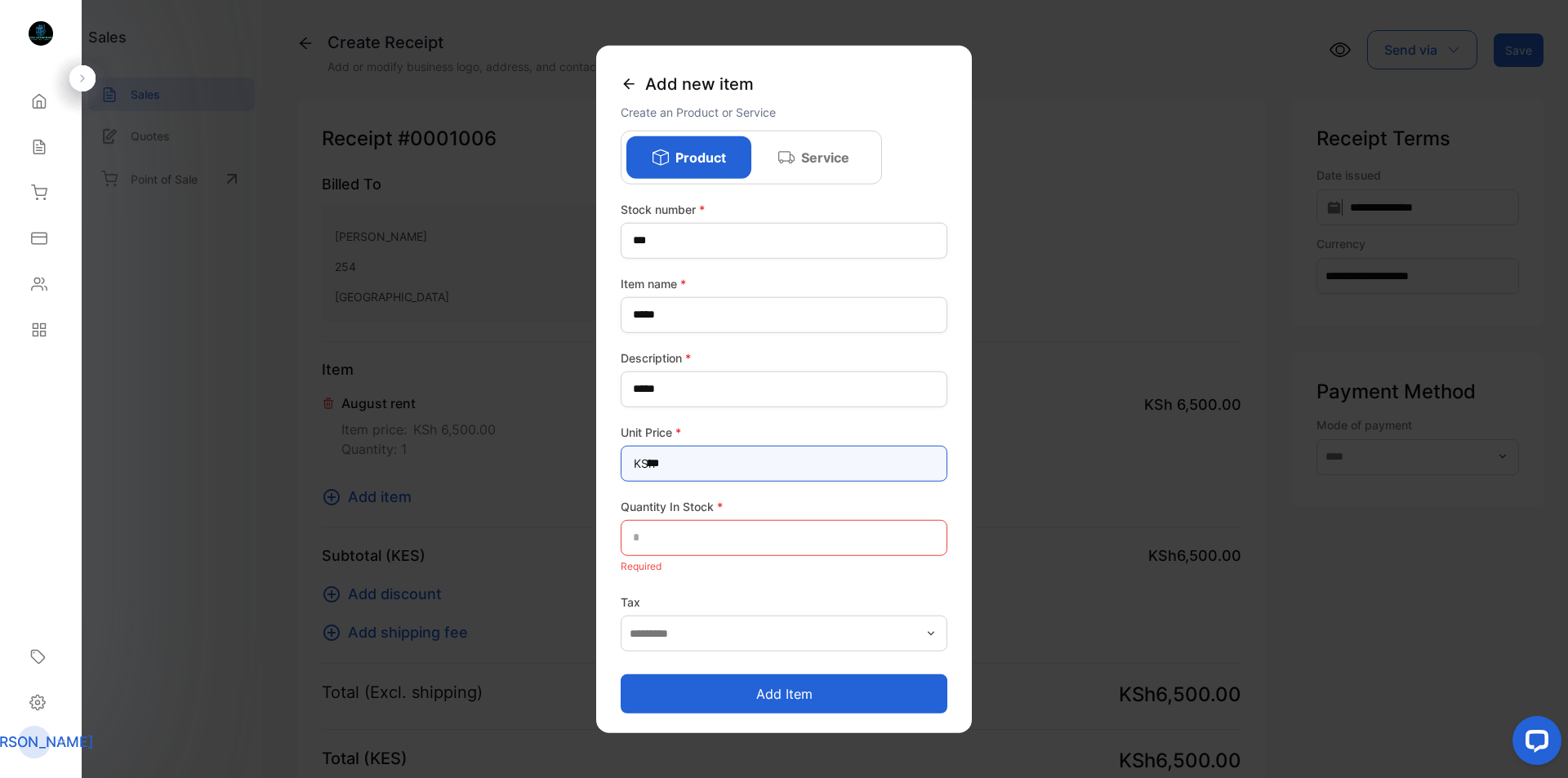
type Price-inputunitprice "***"
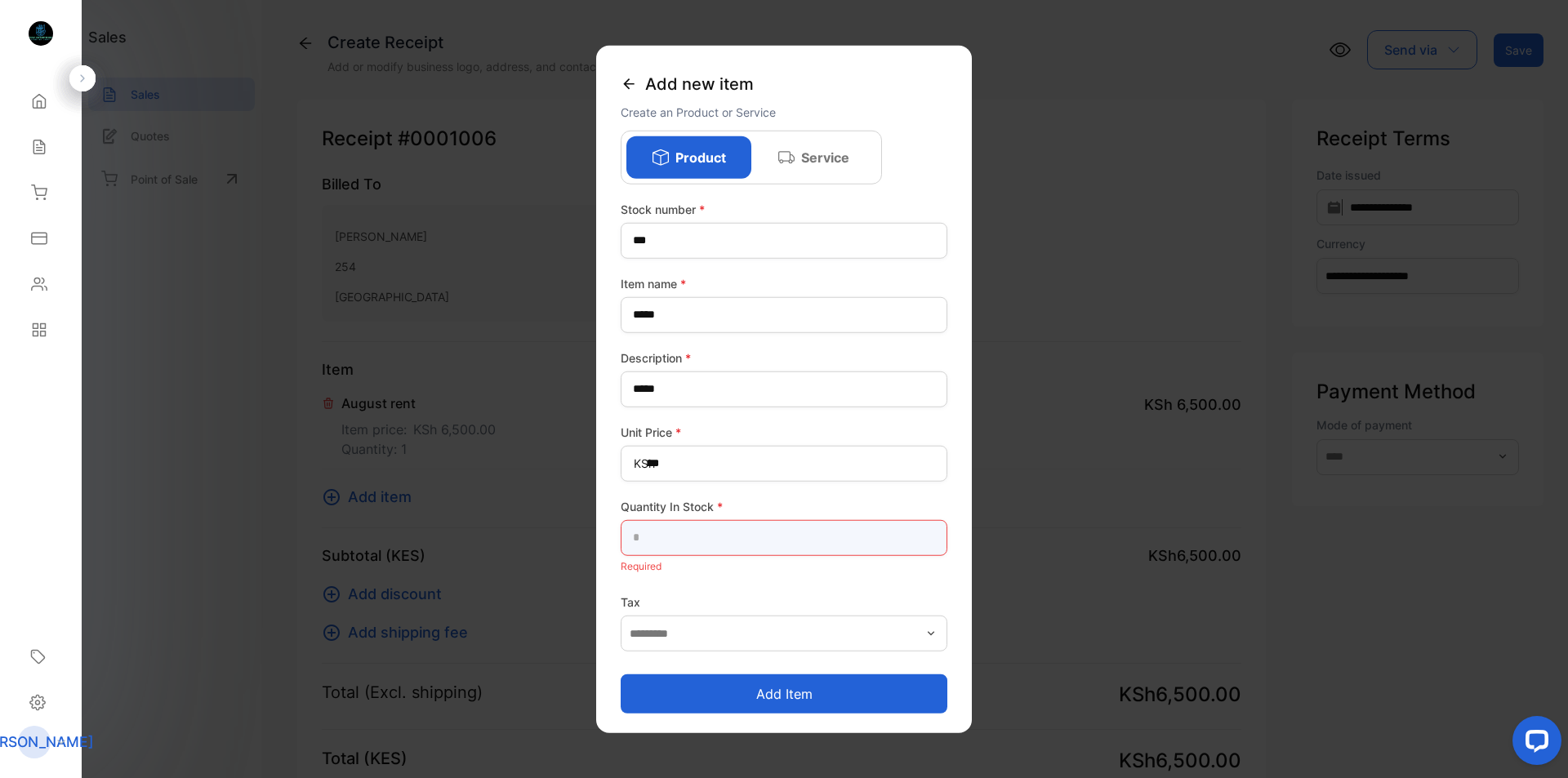
click at [641, 536] on Stock-inputQuantityInStock "text" at bounding box center [784, 537] width 327 height 36
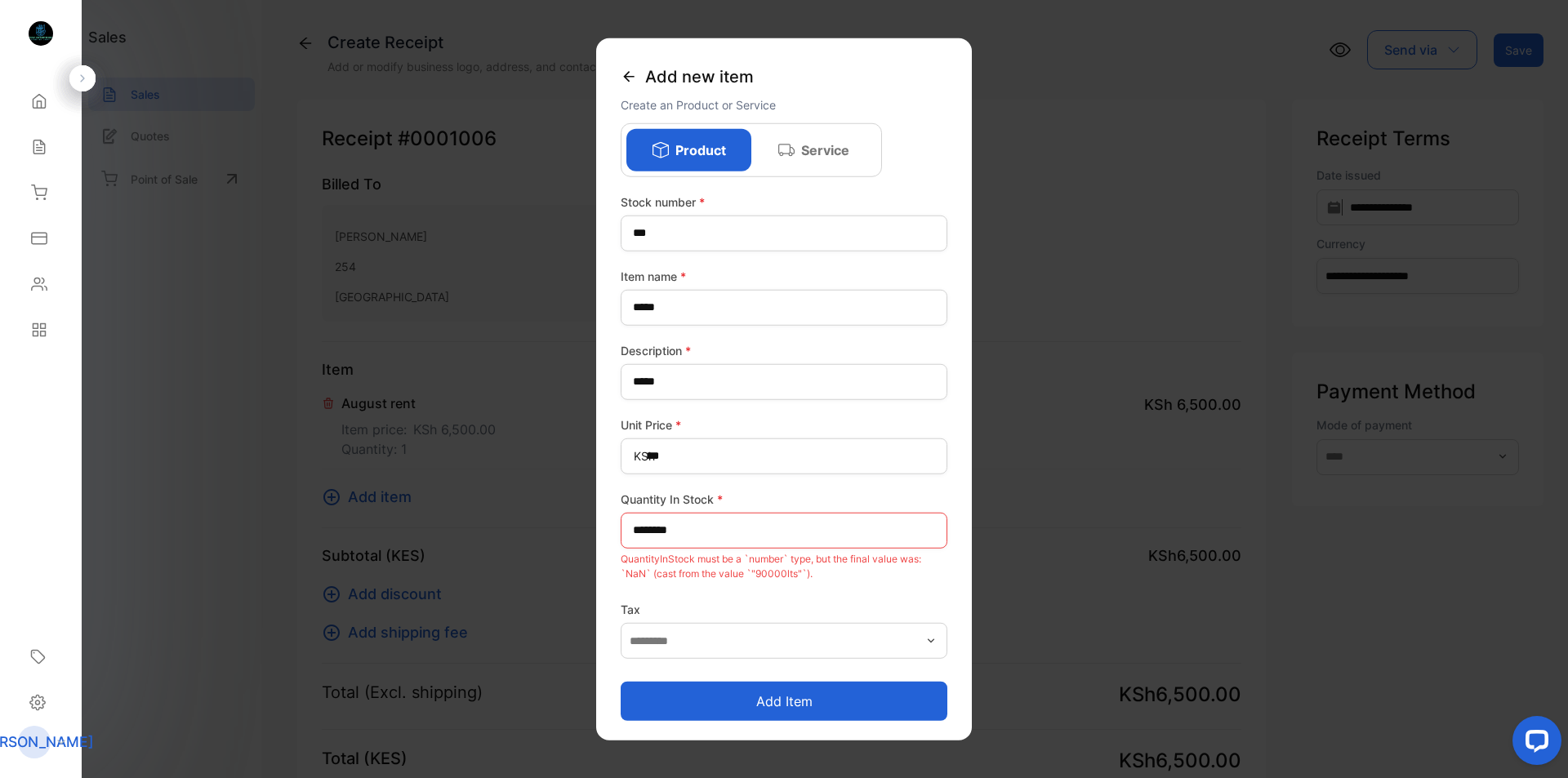
click at [768, 700] on button "Add item" at bounding box center [784, 700] width 327 height 39
drag, startPoint x: 679, startPoint y: 531, endPoint x: 636, endPoint y: 536, distance: 43.3
click at [636, 536] on Stock-inputQuantityInStock "********" at bounding box center [784, 529] width 327 height 36
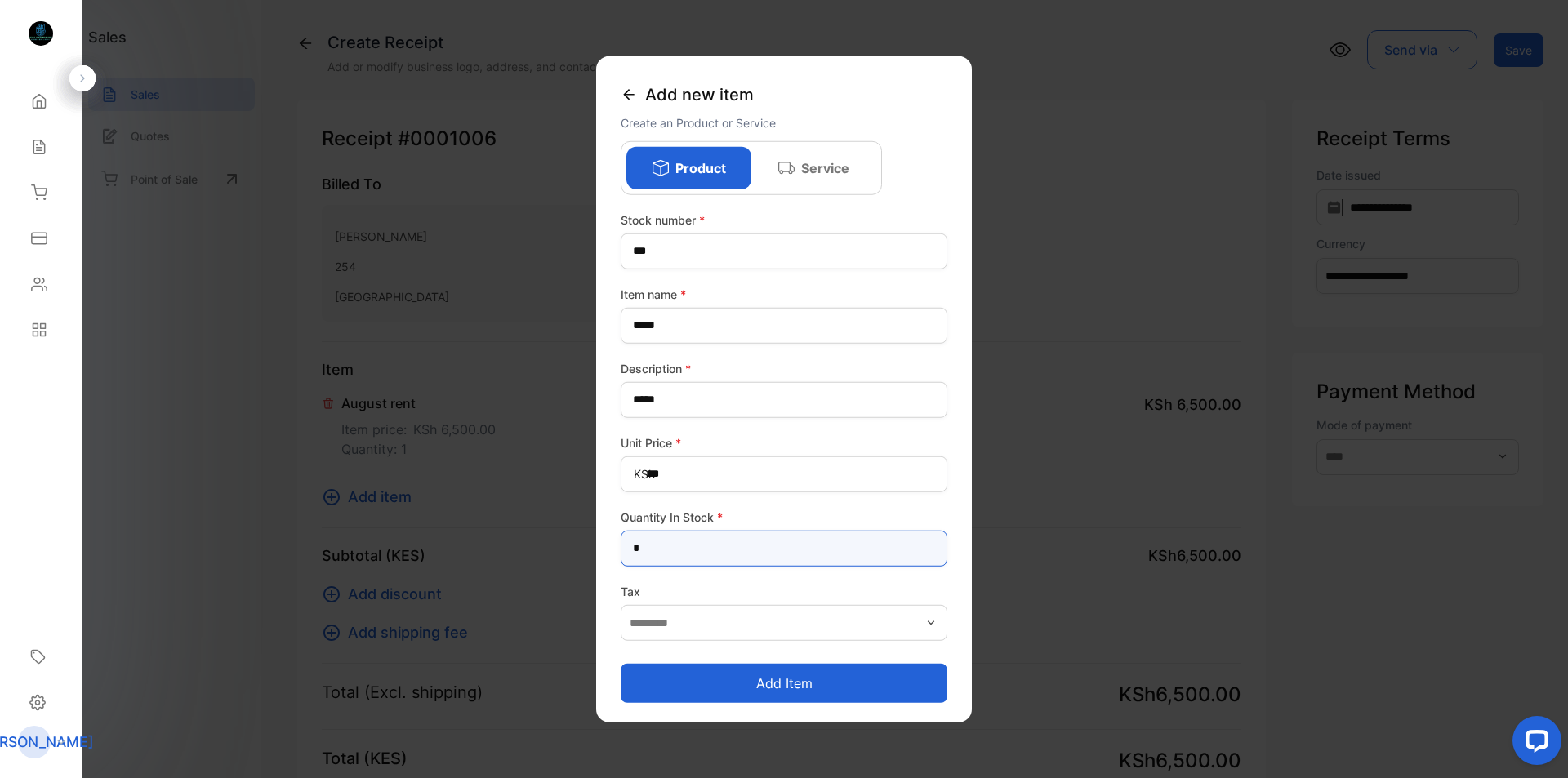
type Stock-inputQuantityInStock "*"
click at [777, 685] on button "Add item" at bounding box center [784, 683] width 327 height 39
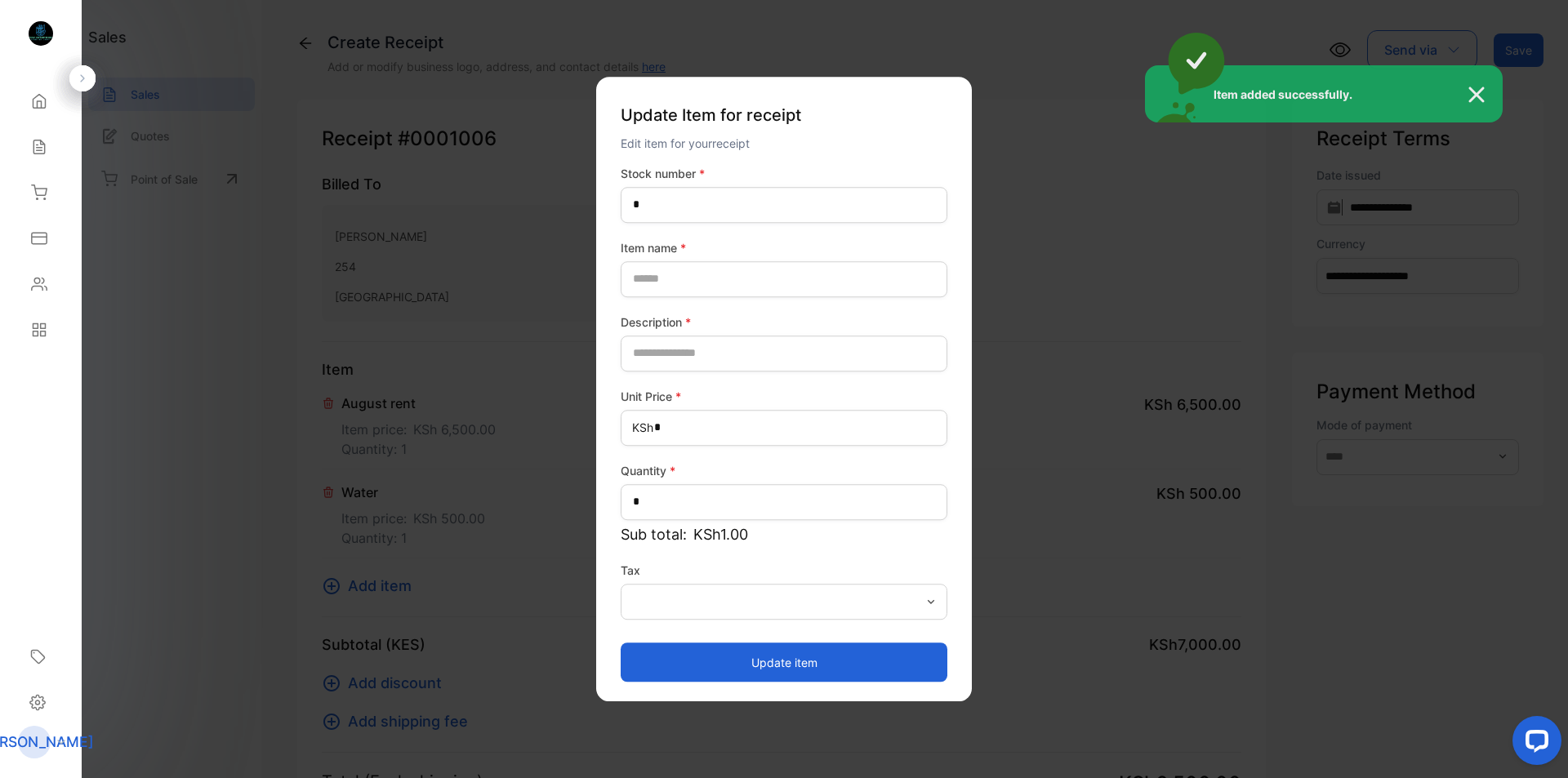
type number-inputstocknumber "***"
type name-inputItem_Name "*****"
type input "*****"
type Price-inputprice "***"
type input "*"
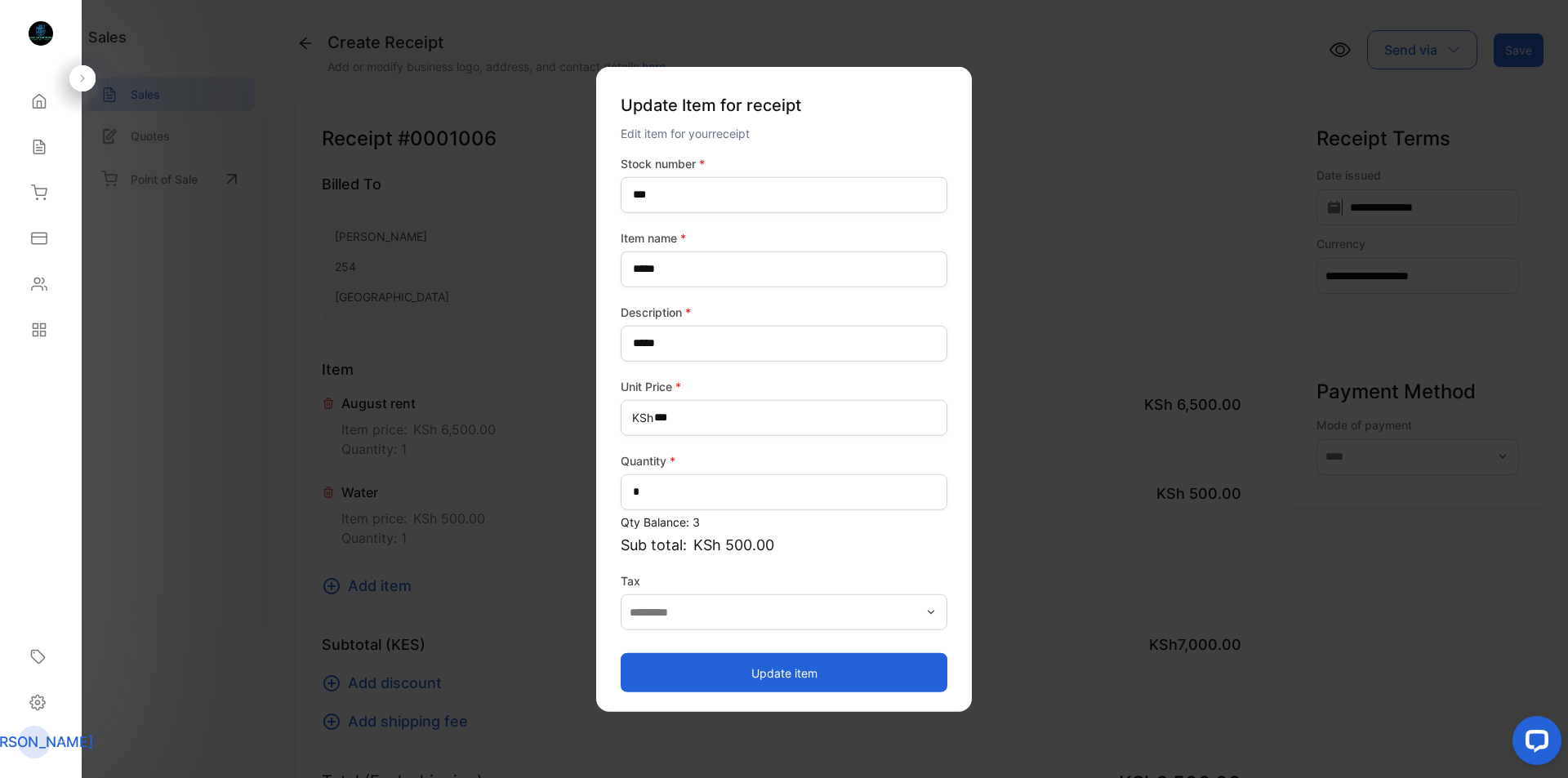
click at [781, 675] on button "Update item" at bounding box center [784, 672] width 327 height 39
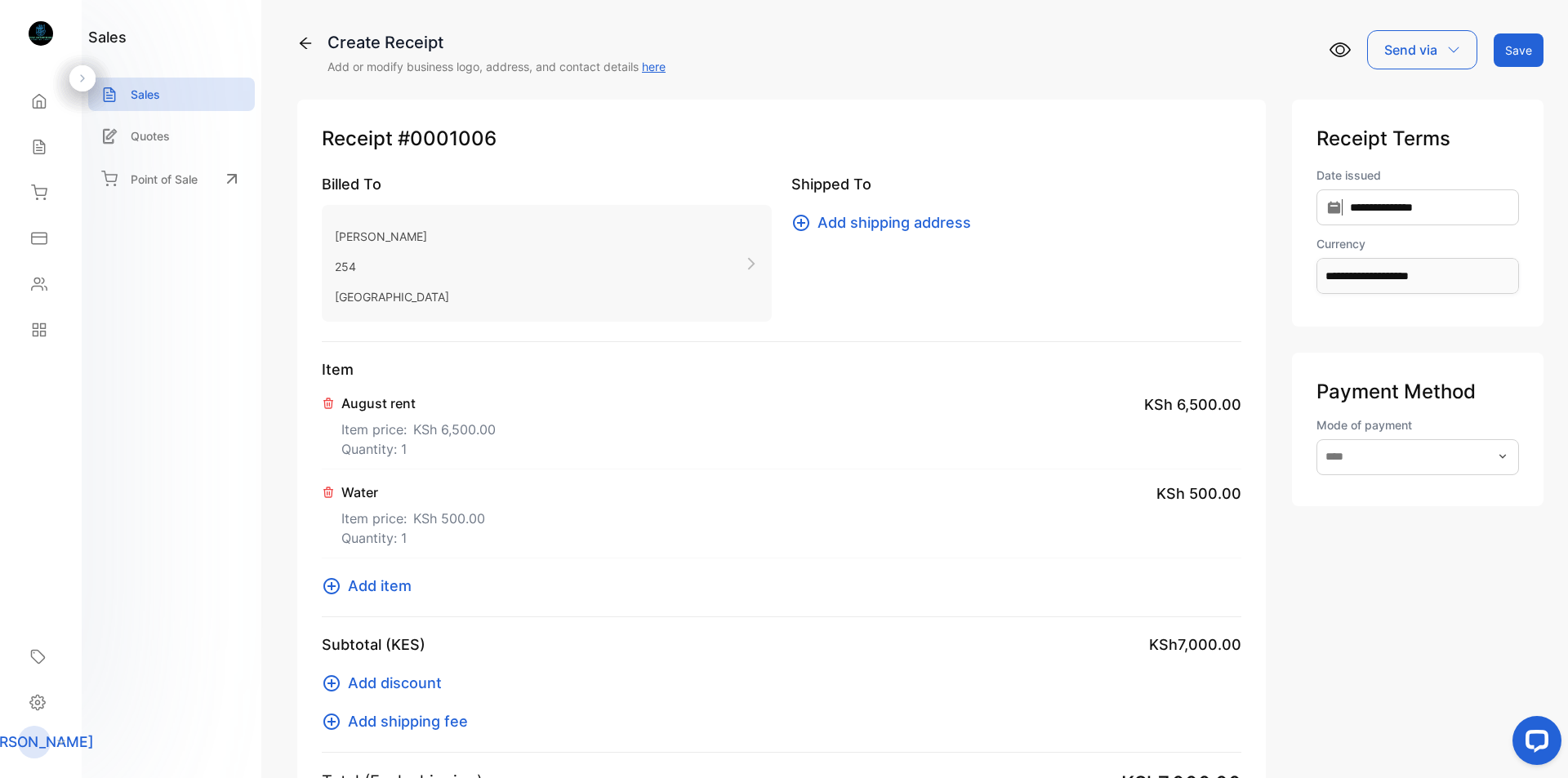
click at [1497, 463] on icon "button" at bounding box center [1502, 456] width 13 height 13
click at [1330, 541] on p "Bank Transfer" at bounding box center [1421, 538] width 183 height 17
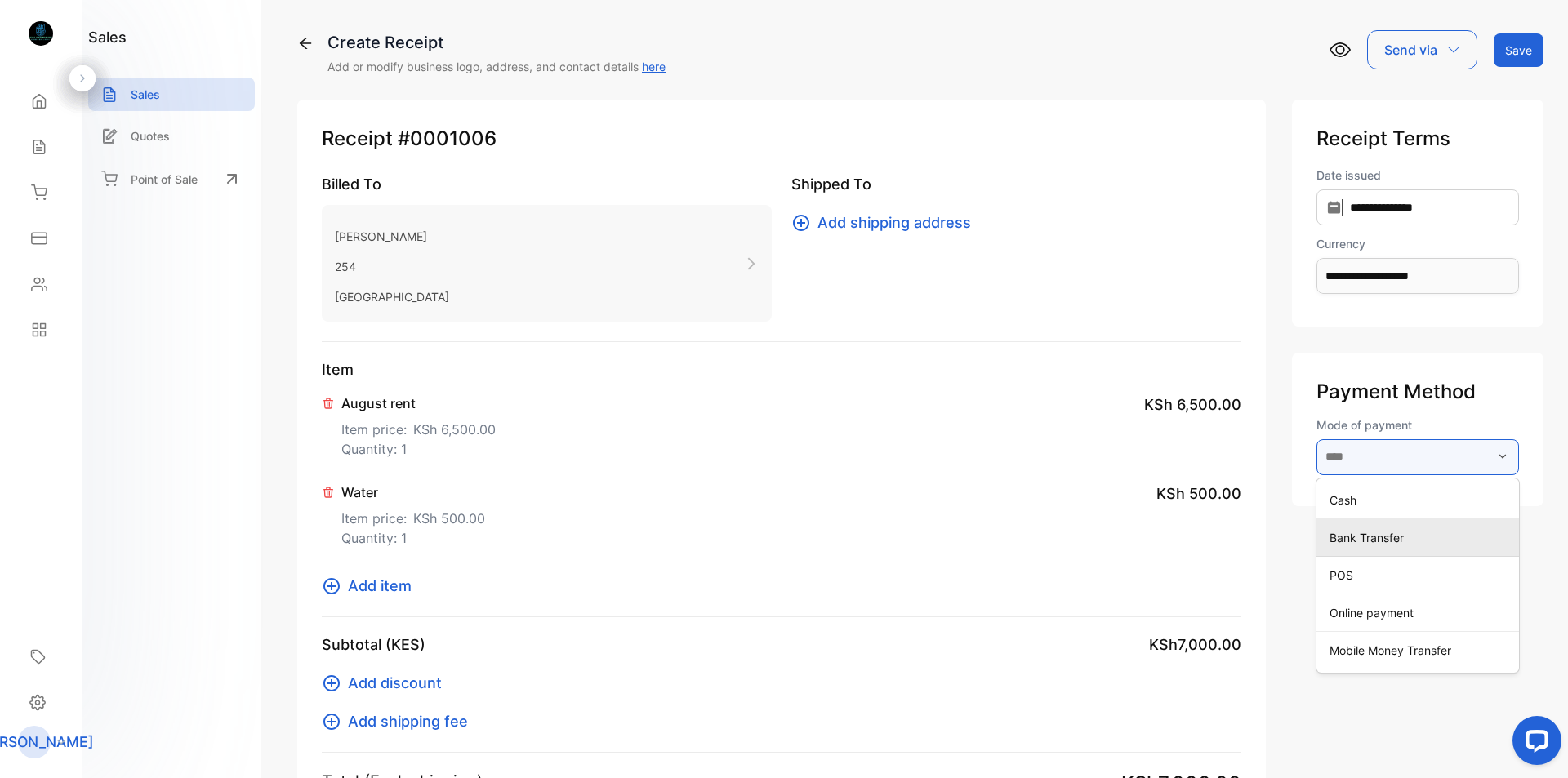
type input "**********"
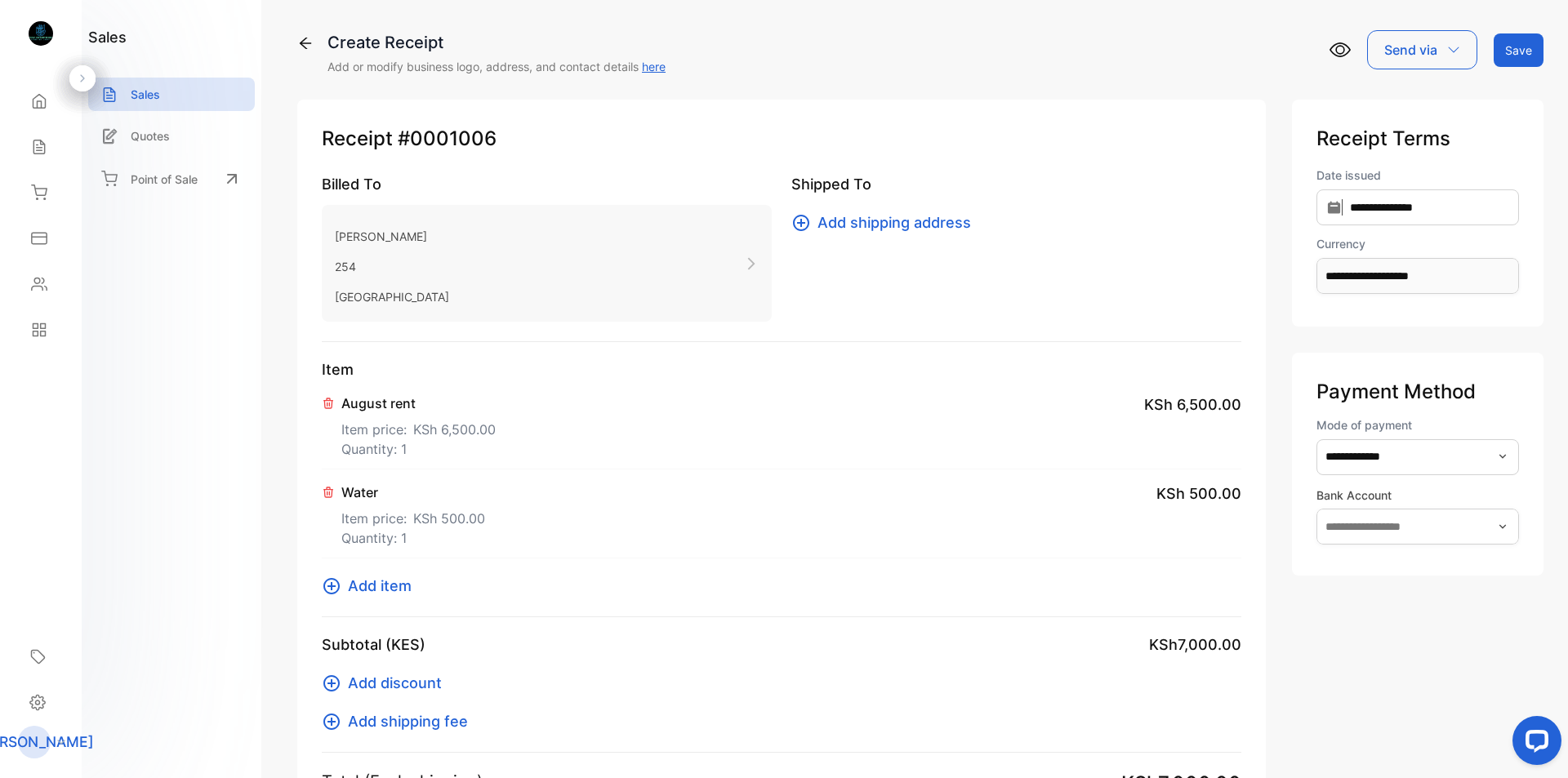
click at [1496, 529] on icon "button" at bounding box center [1502, 526] width 13 height 13
type input "*"
click at [1521, 51] on button "Save" at bounding box center [1517, 50] width 50 height 33
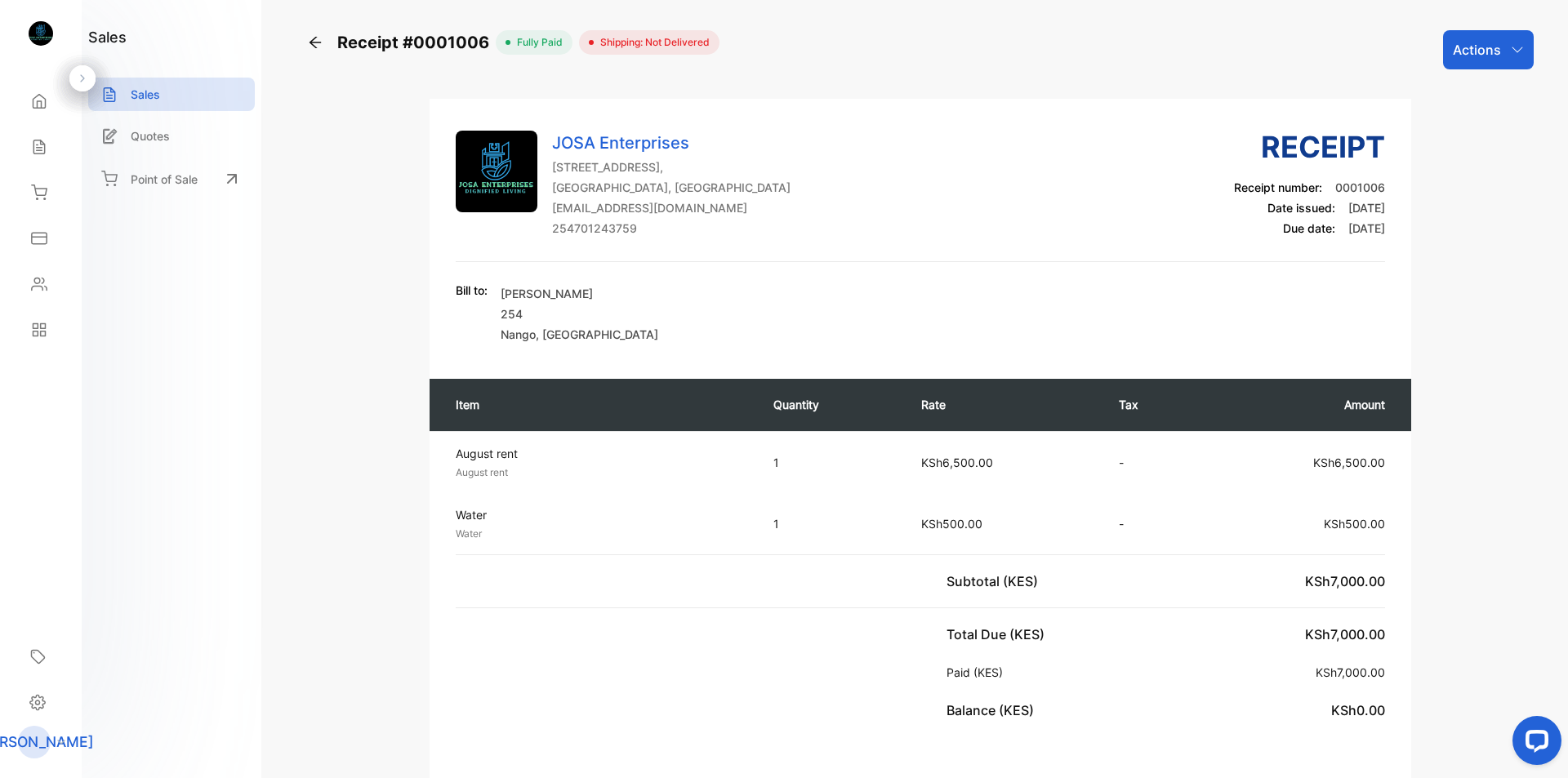
click at [1511, 49] on icon "button" at bounding box center [1517, 49] width 10 height 6
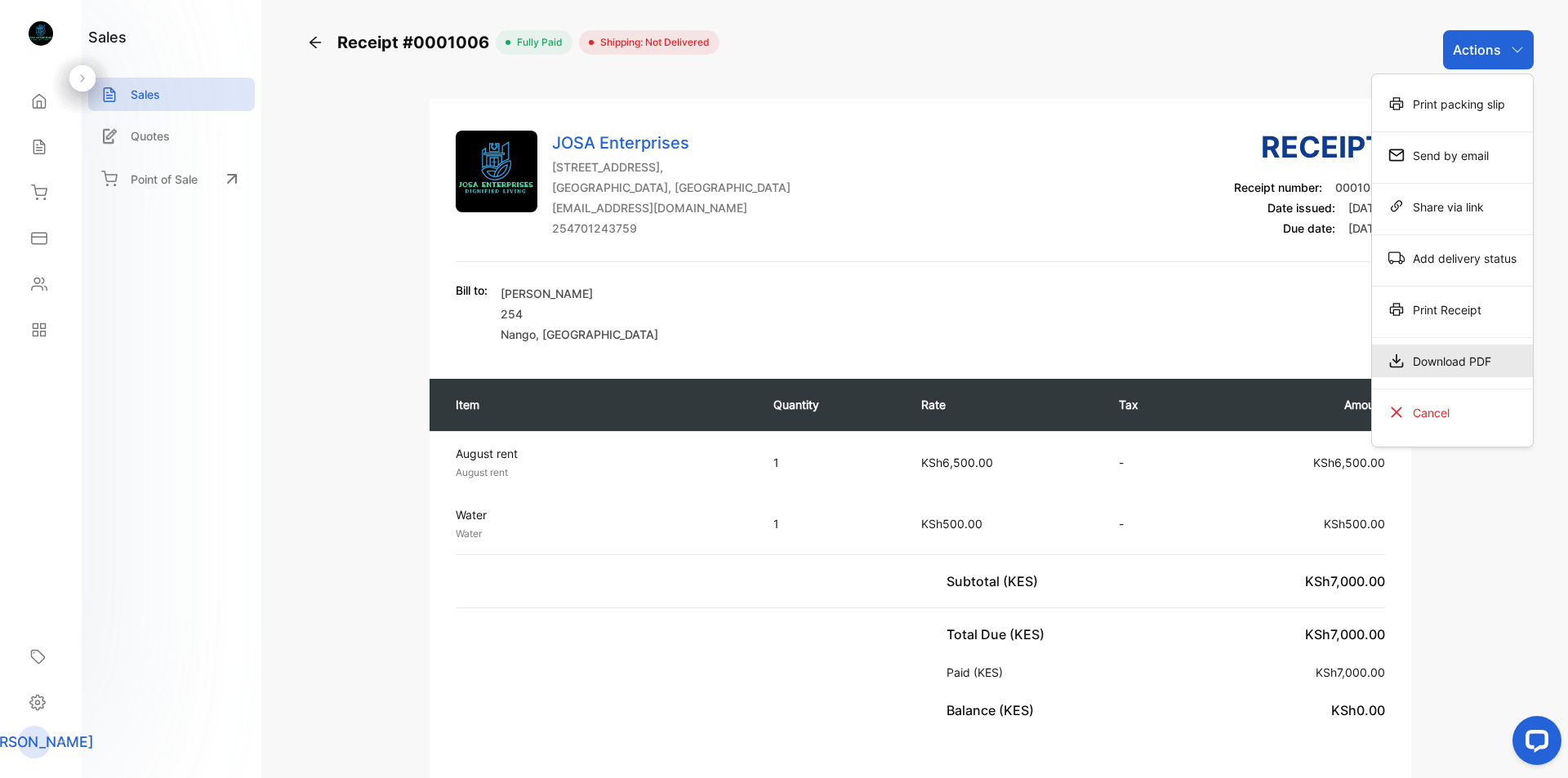
click at [1434, 358] on div "Download PDF" at bounding box center [1452, 360] width 161 height 32
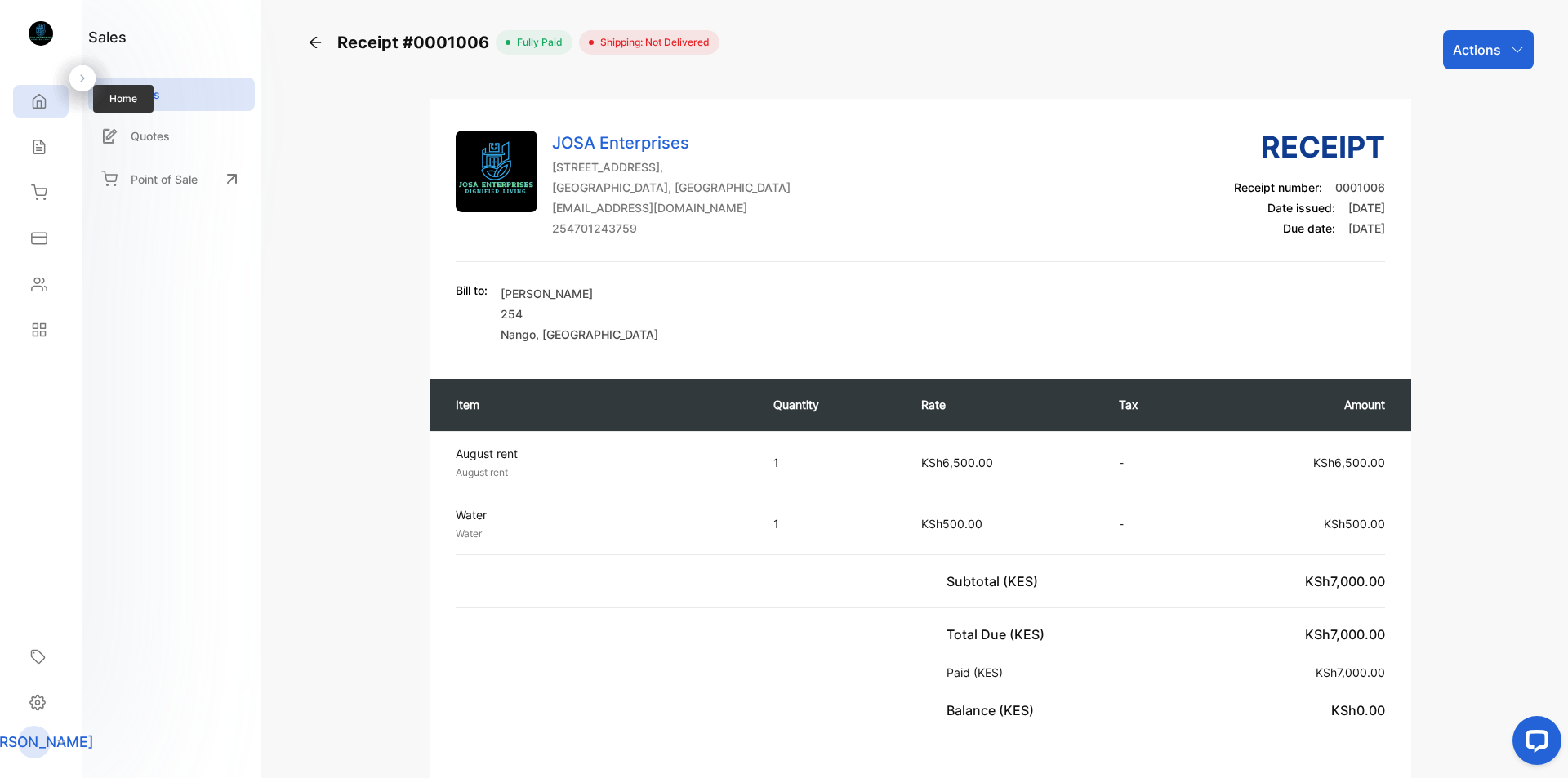
click at [37, 107] on icon at bounding box center [39, 102] width 12 height 14
